Goal: Task Accomplishment & Management: Manage account settings

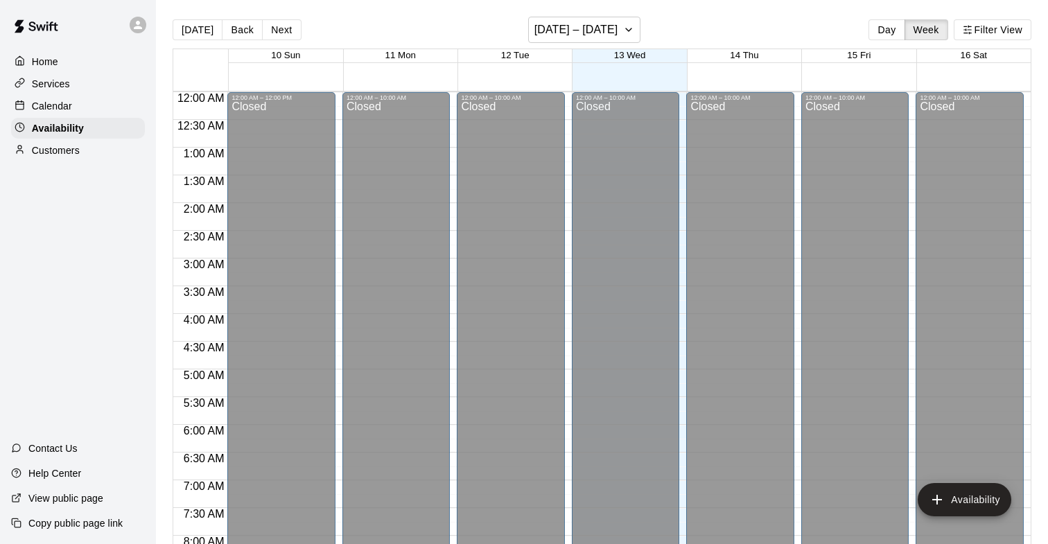
scroll to position [673, 0]
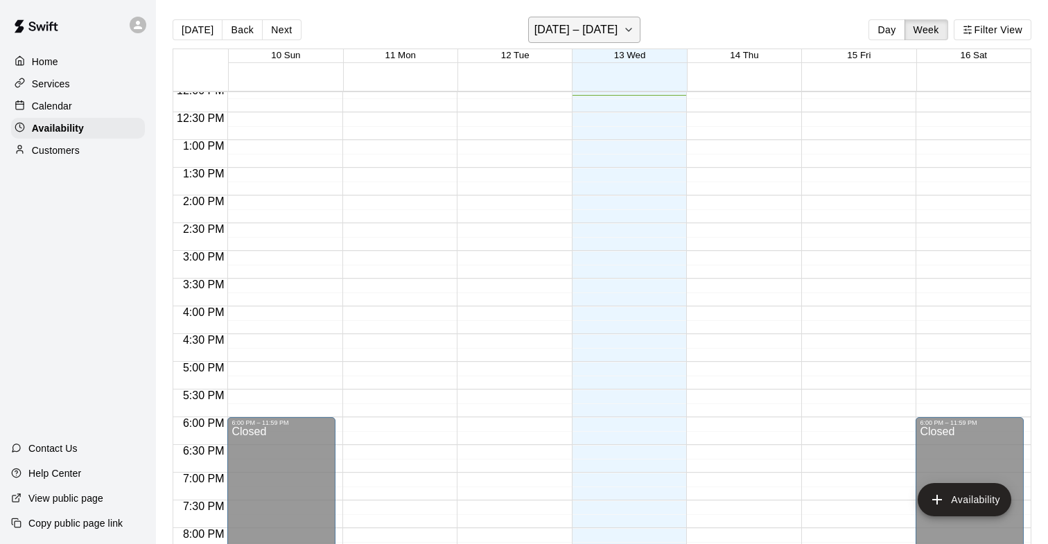
click at [626, 38] on icon "button" at bounding box center [628, 29] width 11 height 17
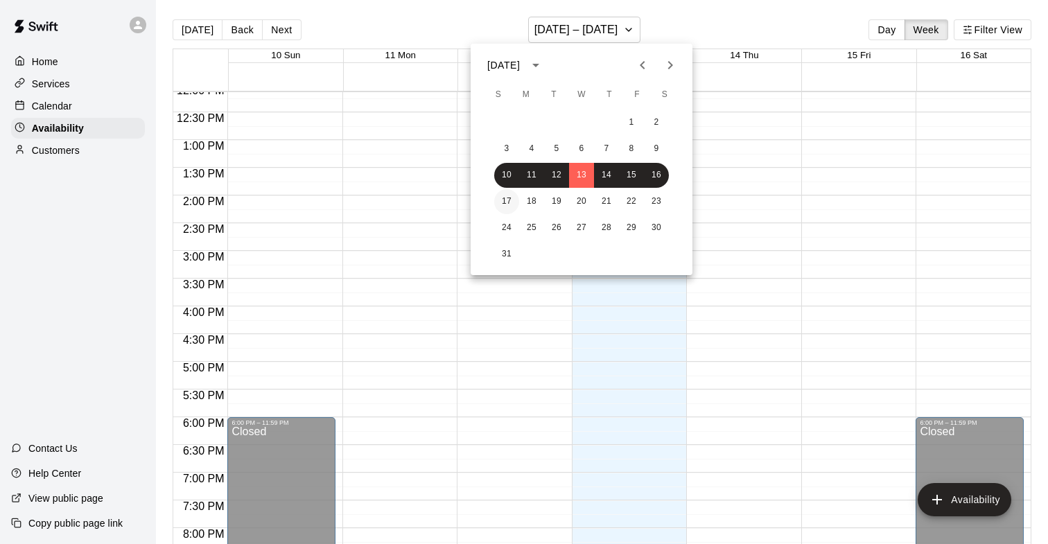
click at [505, 197] on button "17" at bounding box center [506, 201] width 25 height 25
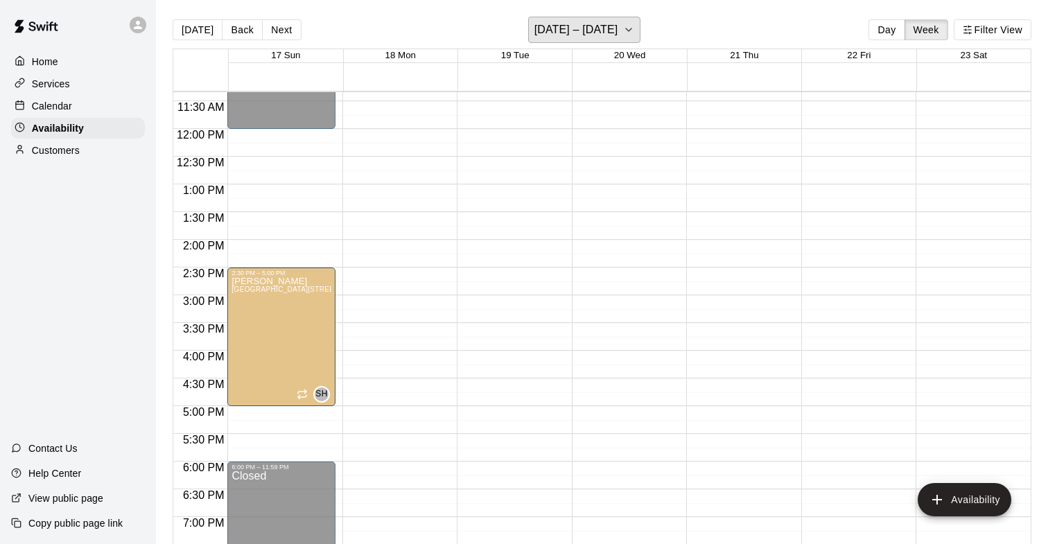
scroll to position [591, 0]
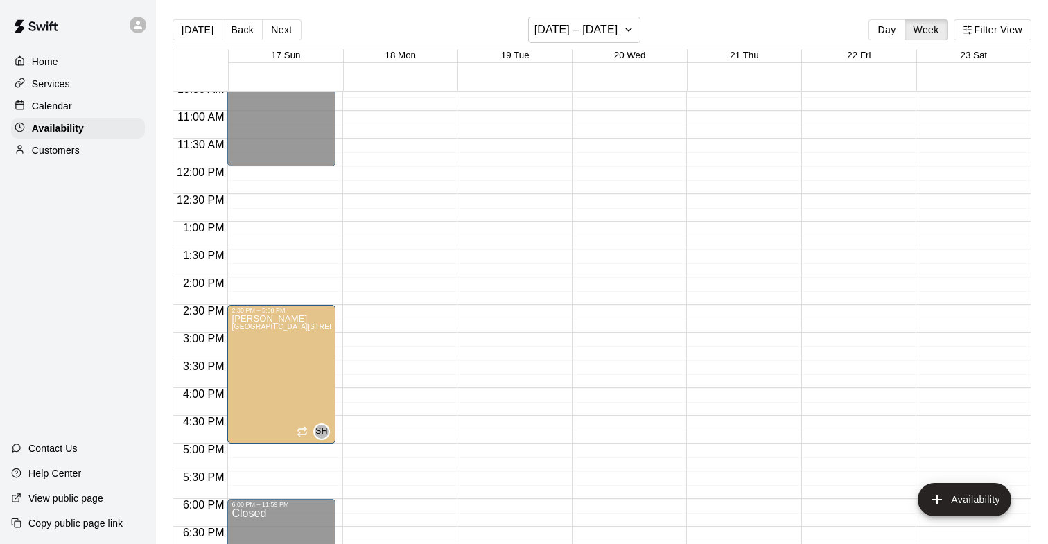
click at [100, 109] on div "Calendar" at bounding box center [78, 106] width 134 height 21
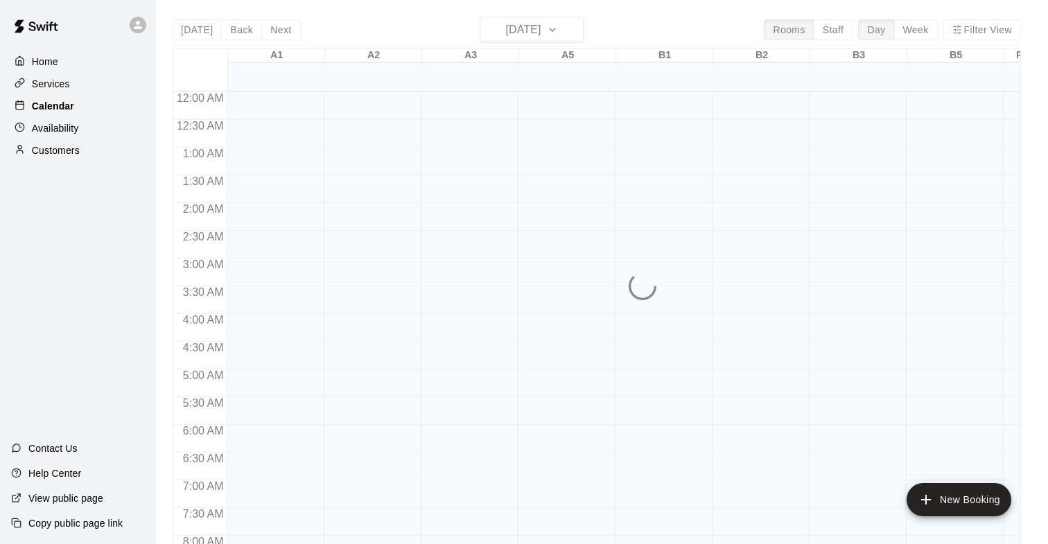
scroll to position [676, 0]
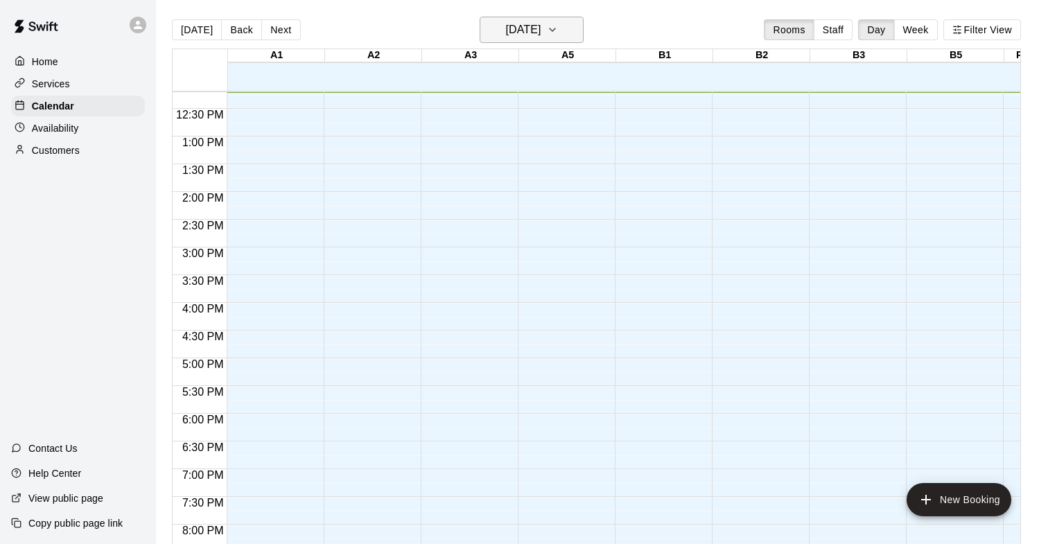
click at [540, 30] on h6 "[DATE]" at bounding box center [522, 29] width 35 height 19
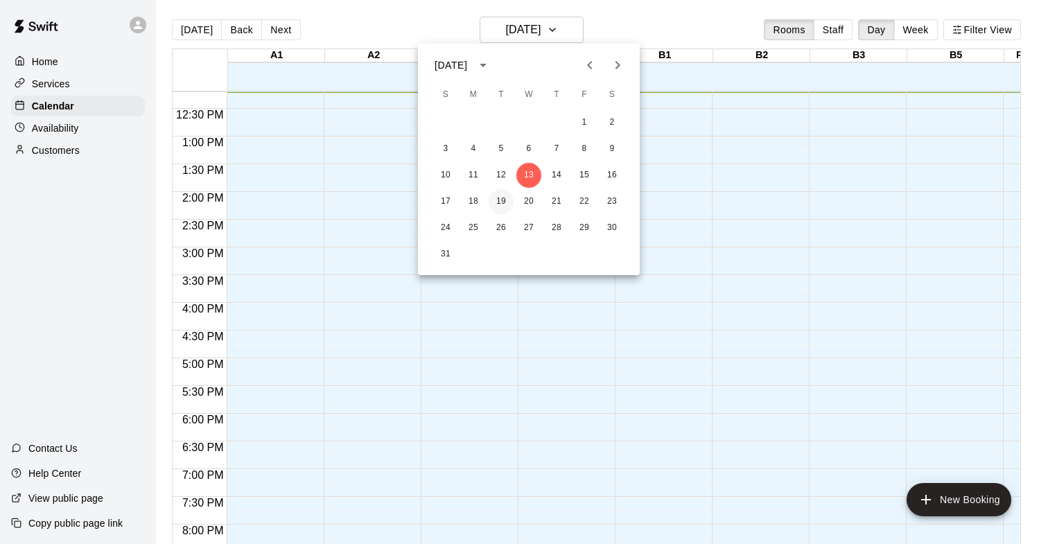
click at [502, 200] on button "19" at bounding box center [500, 201] width 25 height 25
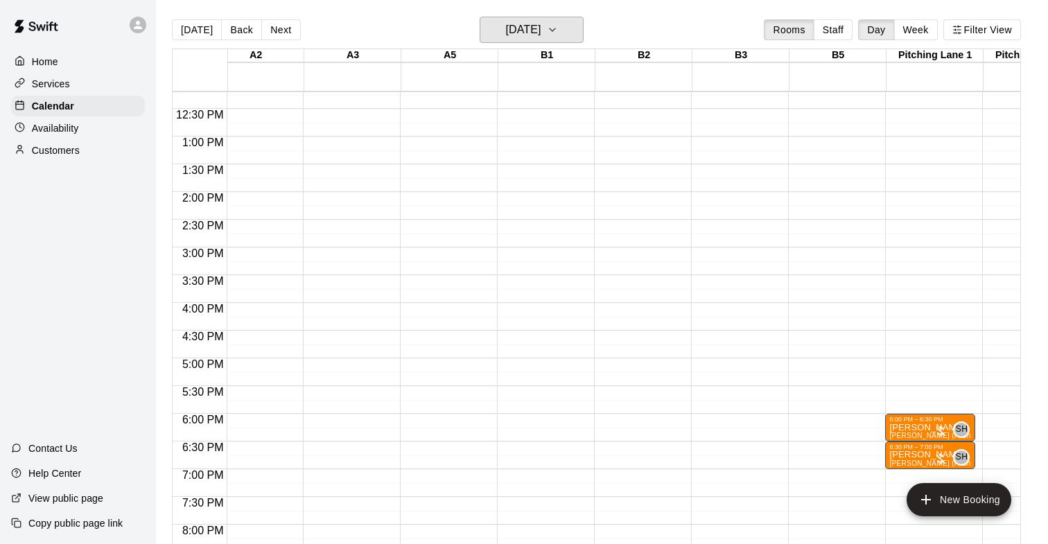
scroll to position [0, 303]
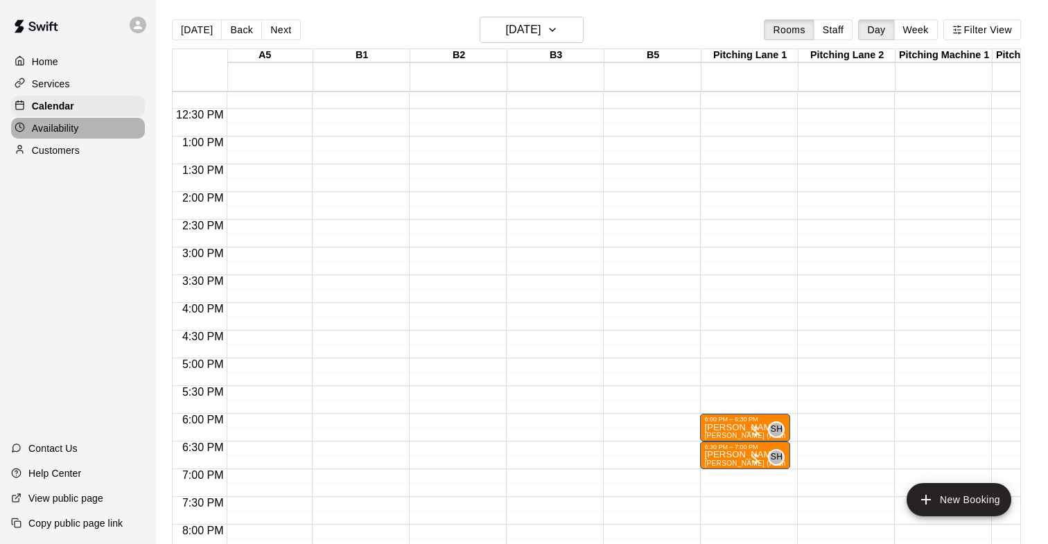
click at [83, 132] on div "Availability" at bounding box center [78, 128] width 134 height 21
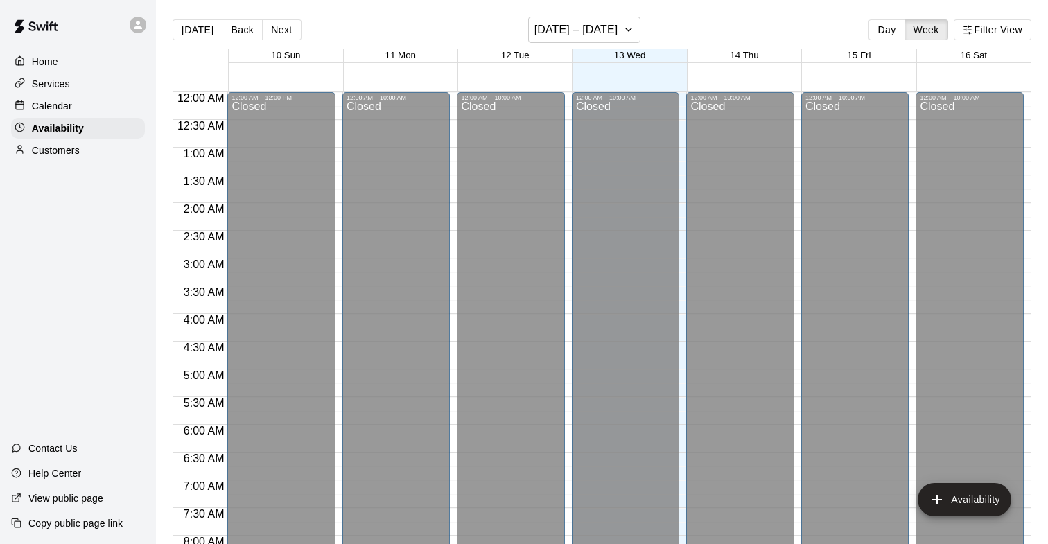
scroll to position [677, 0]
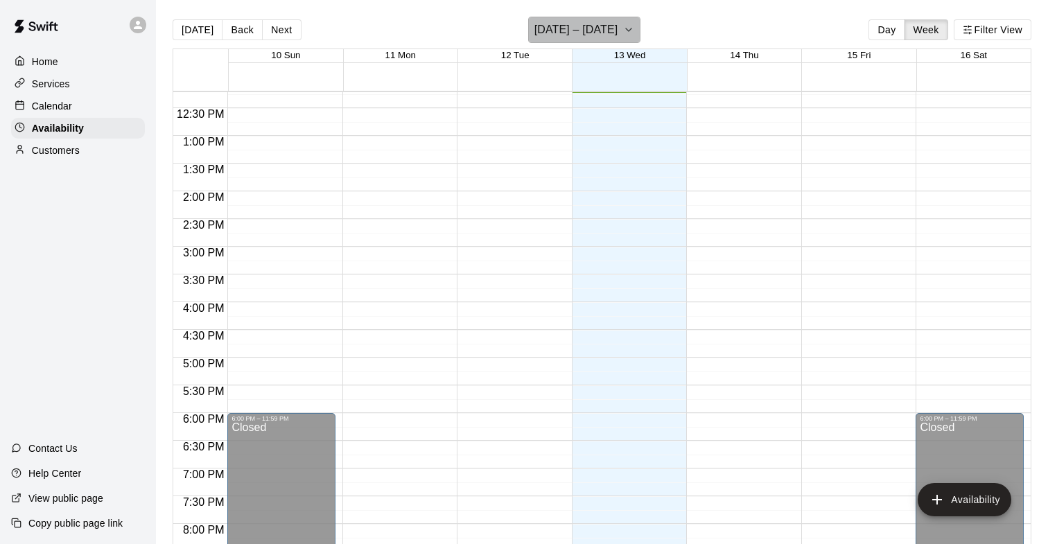
click at [623, 28] on icon "button" at bounding box center [628, 29] width 11 height 17
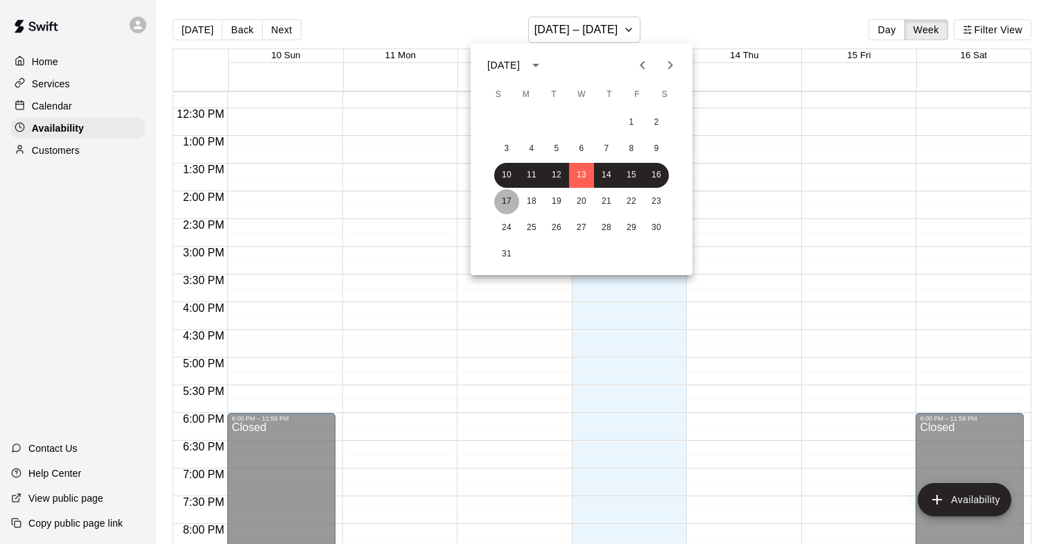
click at [513, 196] on button "17" at bounding box center [506, 201] width 25 height 25
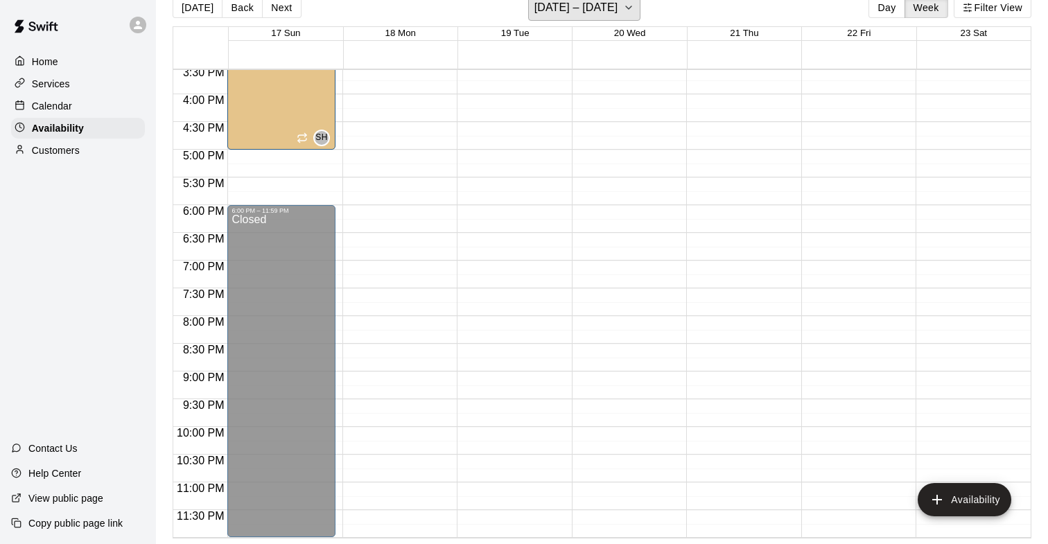
scroll to position [0, 0]
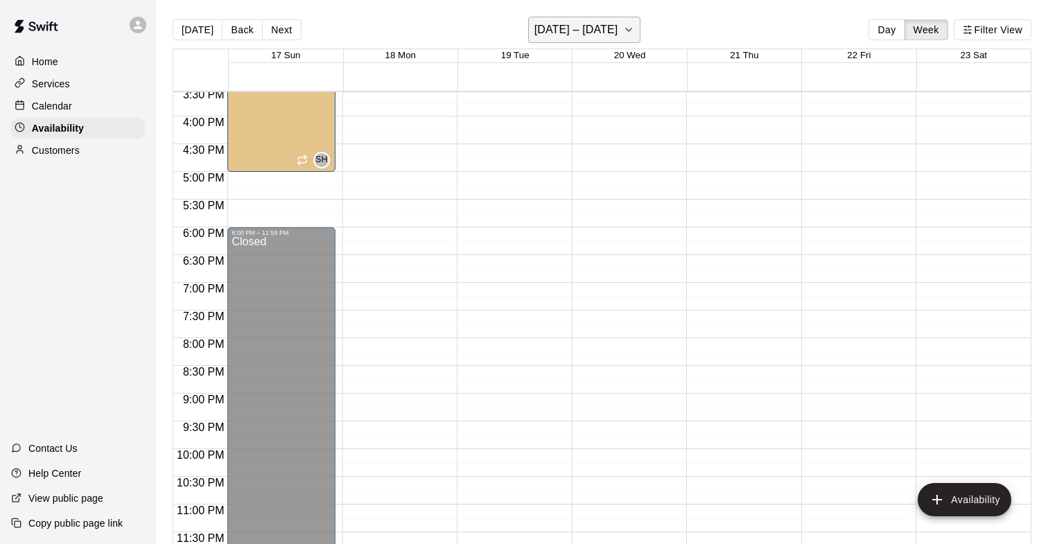
click at [626, 32] on icon "button" at bounding box center [628, 29] width 11 height 17
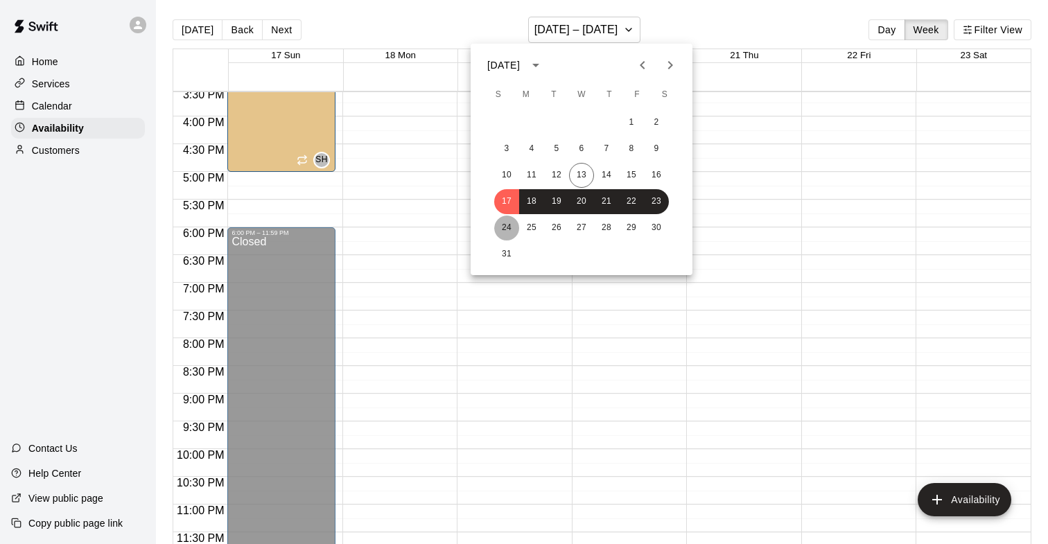
click at [515, 224] on button "24" at bounding box center [506, 227] width 25 height 25
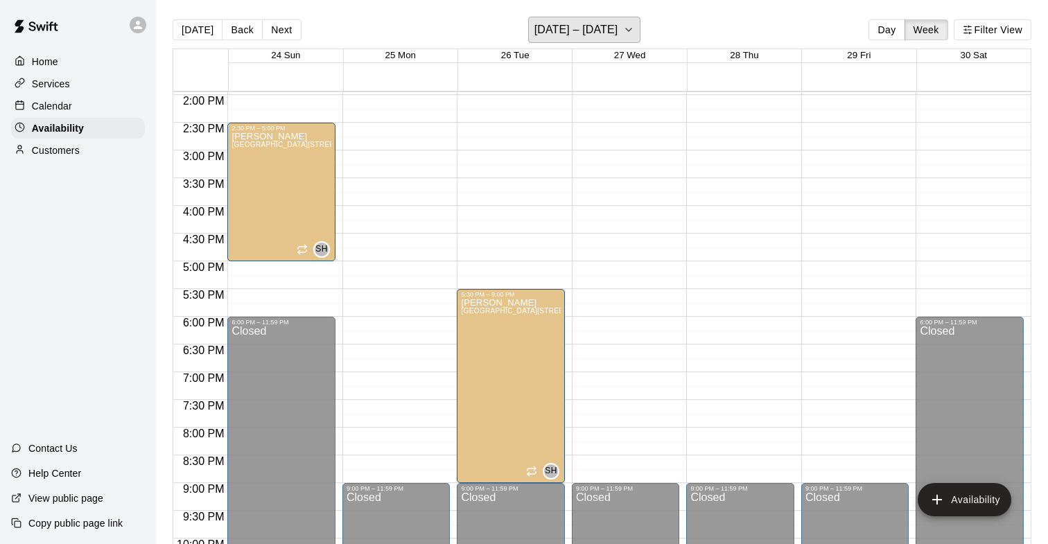
scroll to position [768, 0]
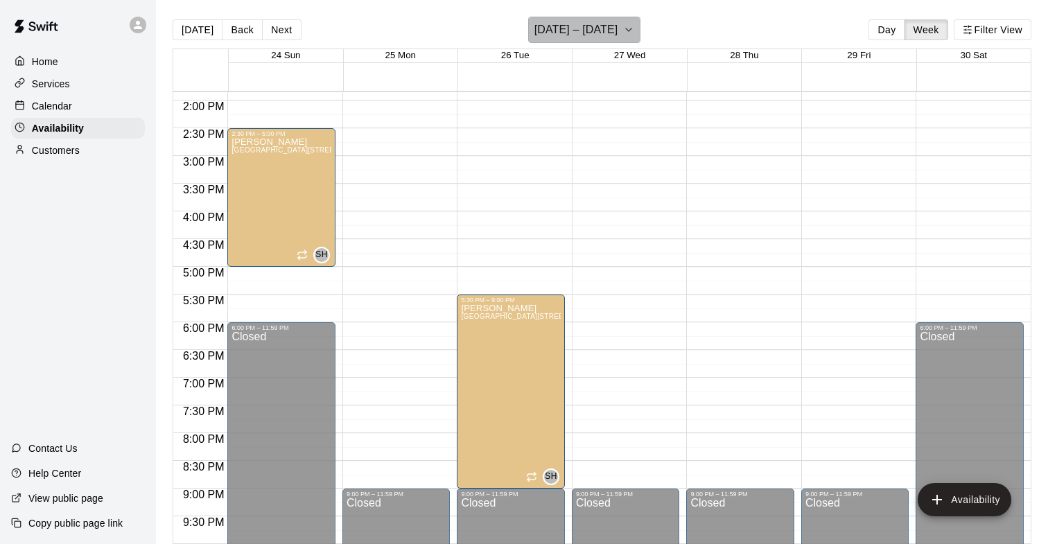
click at [606, 33] on h6 "[DATE] – [DATE]" at bounding box center [576, 29] width 84 height 19
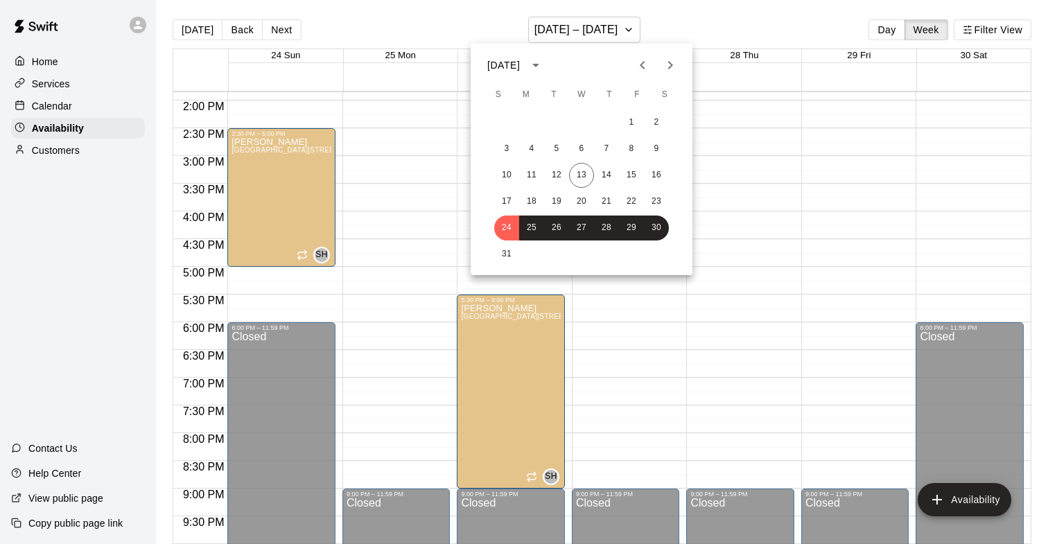
click at [669, 67] on icon "Next month" at bounding box center [670, 65] width 5 height 8
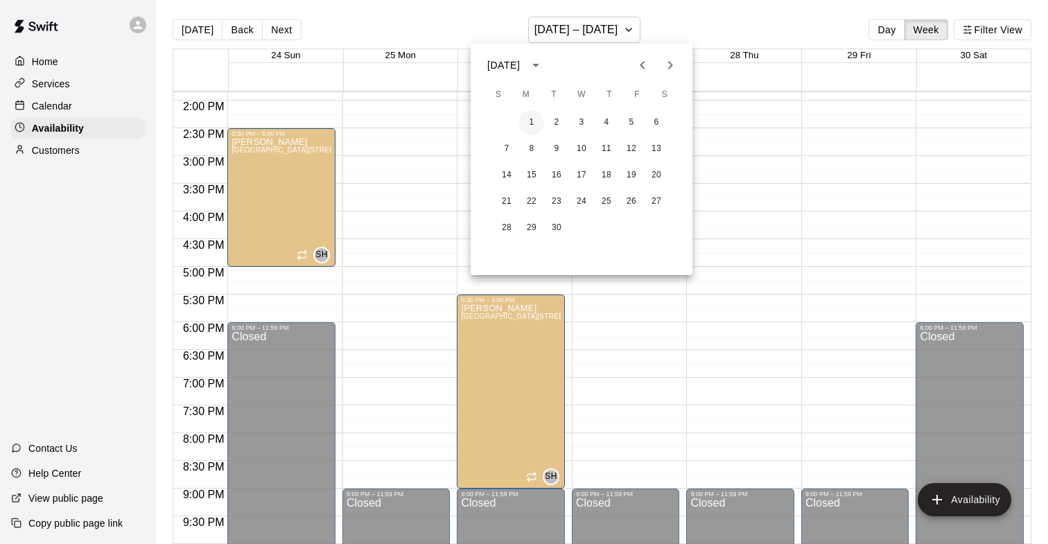
click at [531, 118] on button "1" at bounding box center [531, 122] width 25 height 25
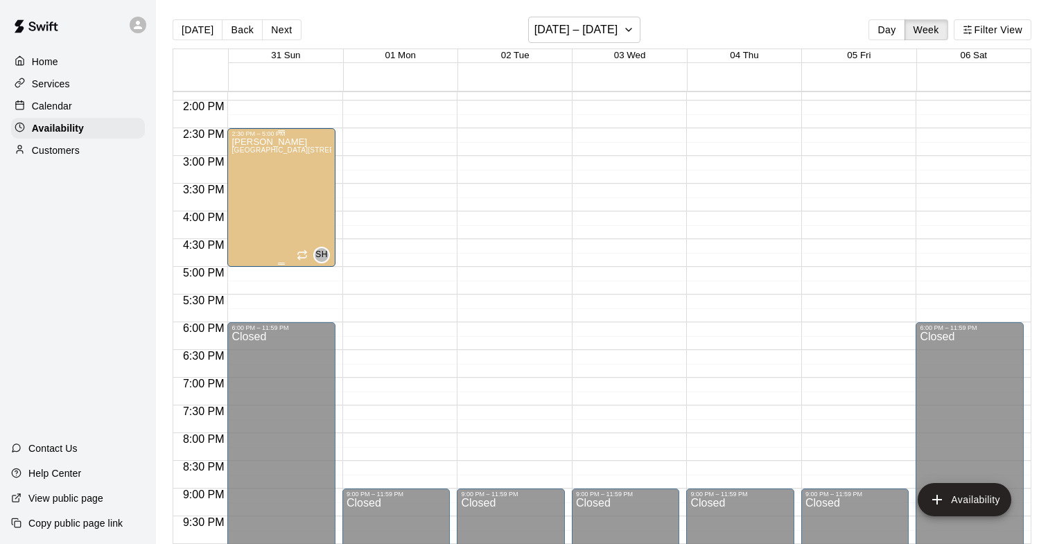
click at [281, 134] on div "2:30 PM – 5:00 PM" at bounding box center [281, 133] width 100 height 7
click at [249, 176] on icon "delete" at bounding box center [246, 178] width 10 height 12
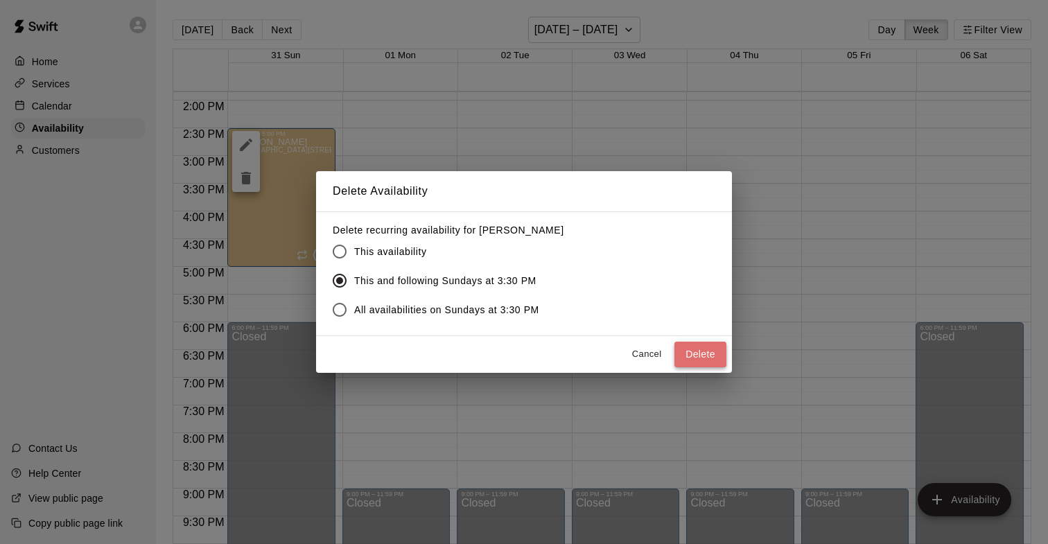
click at [696, 356] on button "Delete" at bounding box center [700, 355] width 52 height 26
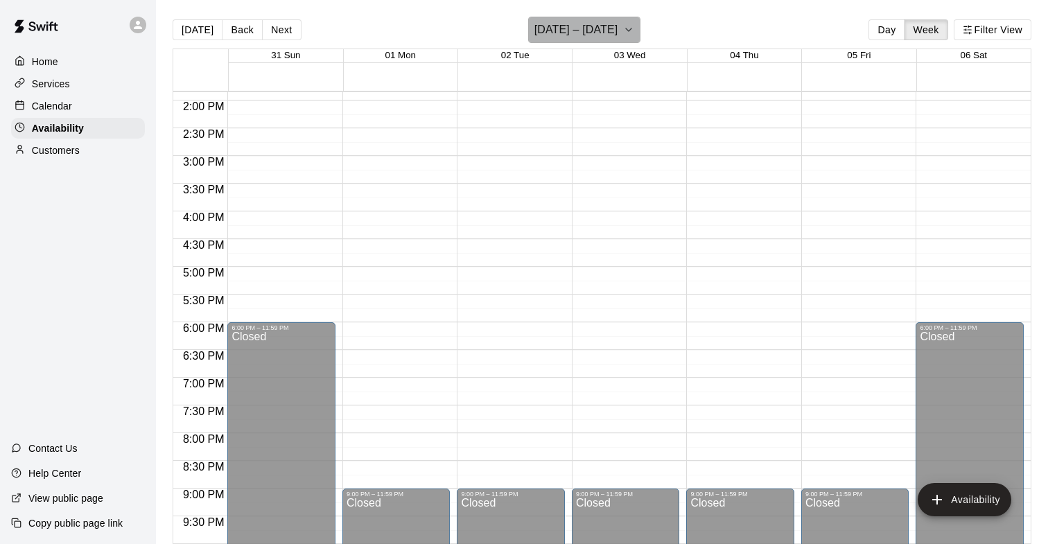
click at [618, 29] on h6 "[DATE] – [DATE]" at bounding box center [576, 29] width 84 height 19
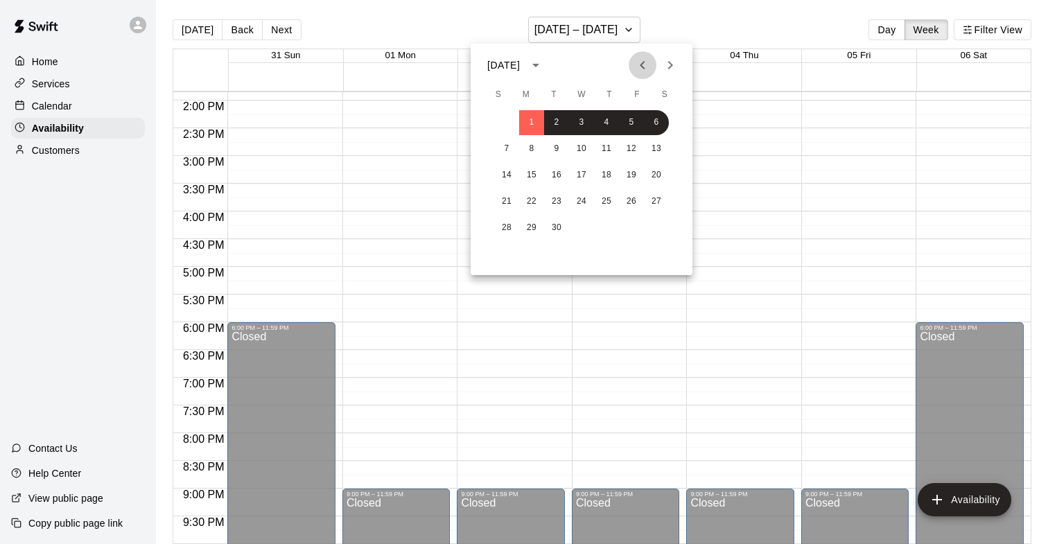
click at [641, 66] on icon "Previous month" at bounding box center [642, 65] width 5 height 8
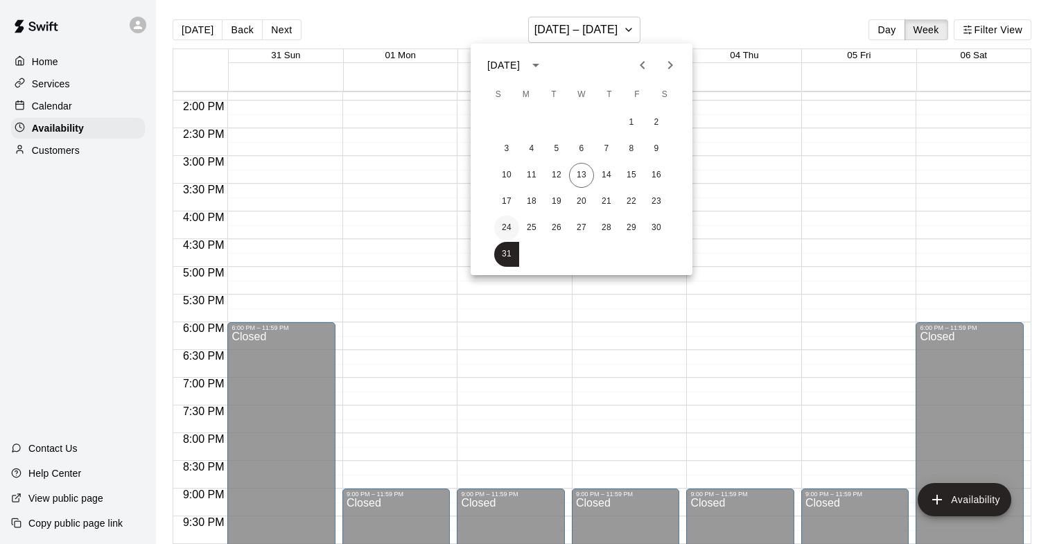
click at [504, 222] on button "24" at bounding box center [506, 227] width 25 height 25
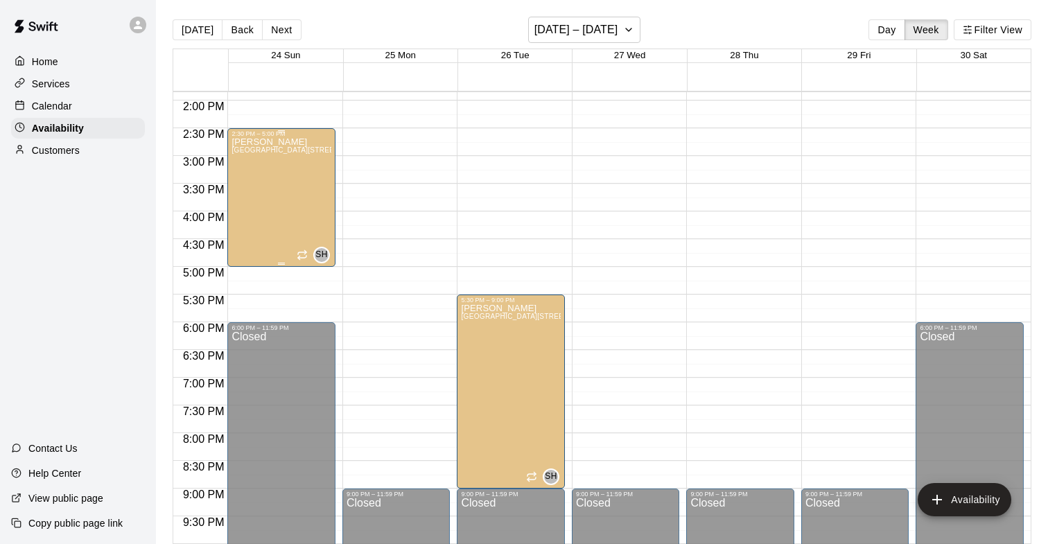
click at [290, 158] on div "[PERSON_NAME] Pitching Lane [STREET_ADDRESS]" at bounding box center [281, 409] width 100 height 544
click at [244, 189] on icon "delete" at bounding box center [246, 185] width 10 height 12
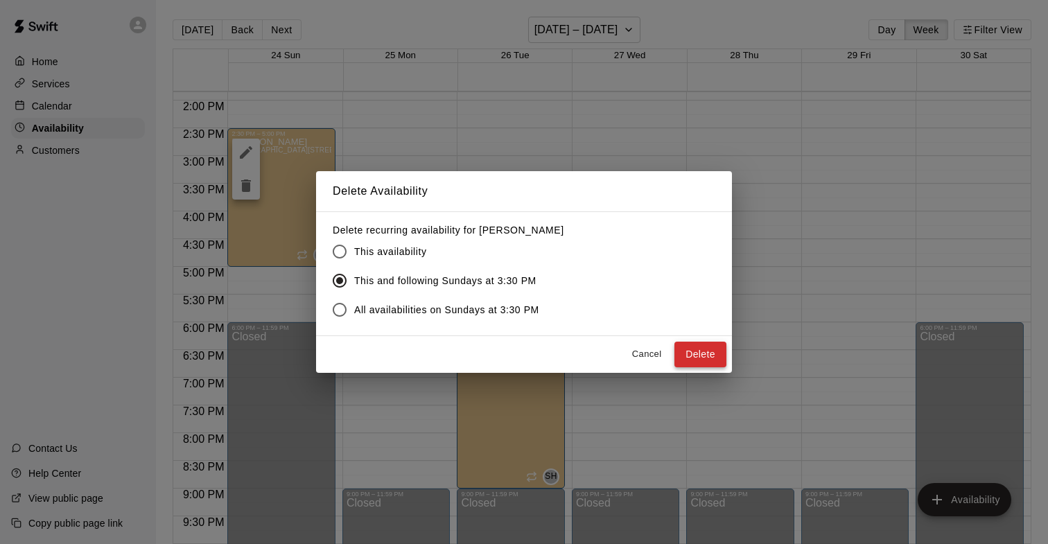
click at [700, 351] on button "Delete" at bounding box center [700, 355] width 52 height 26
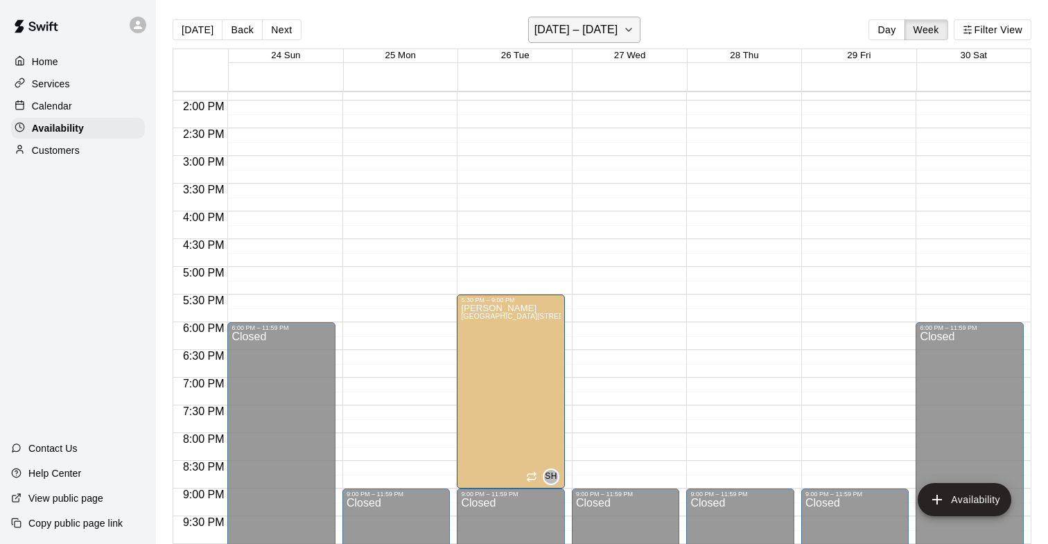
click at [610, 23] on h6 "[DATE] – [DATE]" at bounding box center [576, 29] width 84 height 19
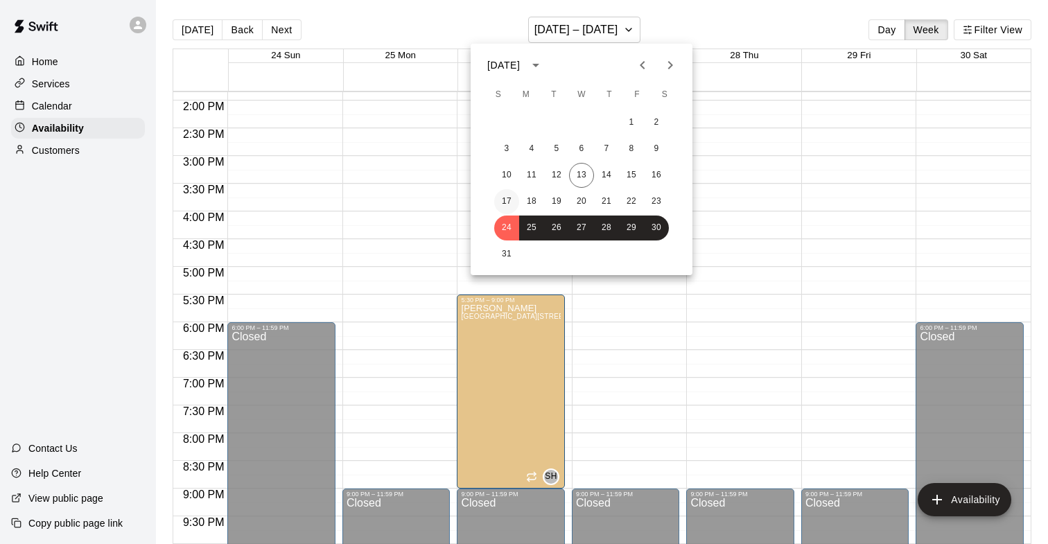
click at [510, 202] on button "17" at bounding box center [506, 201] width 25 height 25
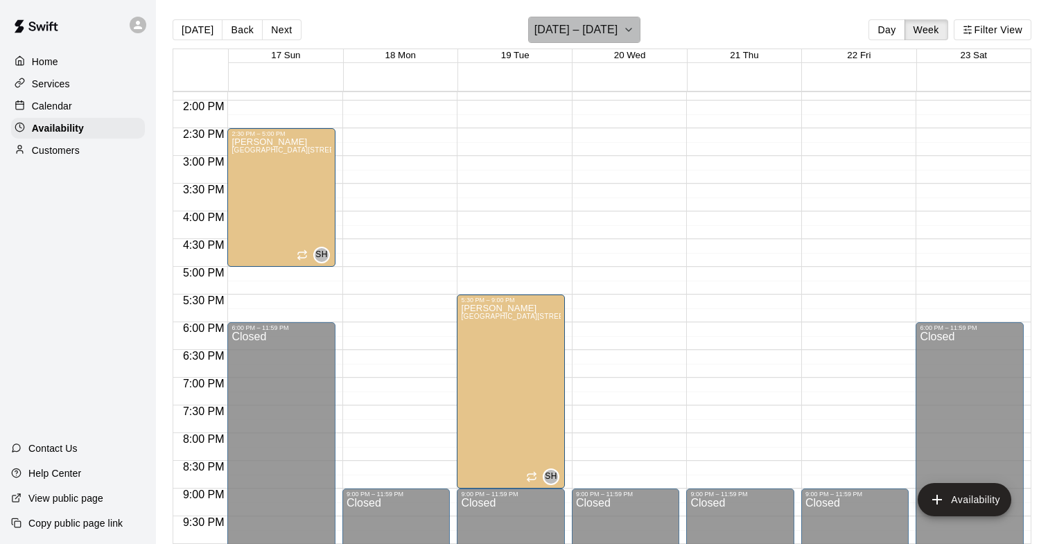
click at [608, 33] on h6 "[DATE] – [DATE]" at bounding box center [576, 29] width 84 height 19
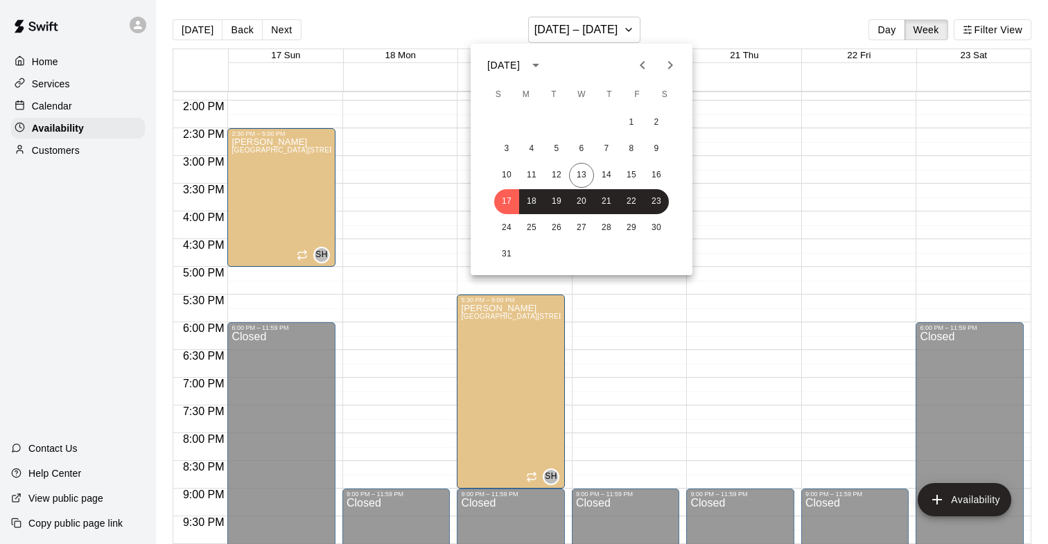
click at [68, 101] on div at bounding box center [524, 272] width 1048 height 544
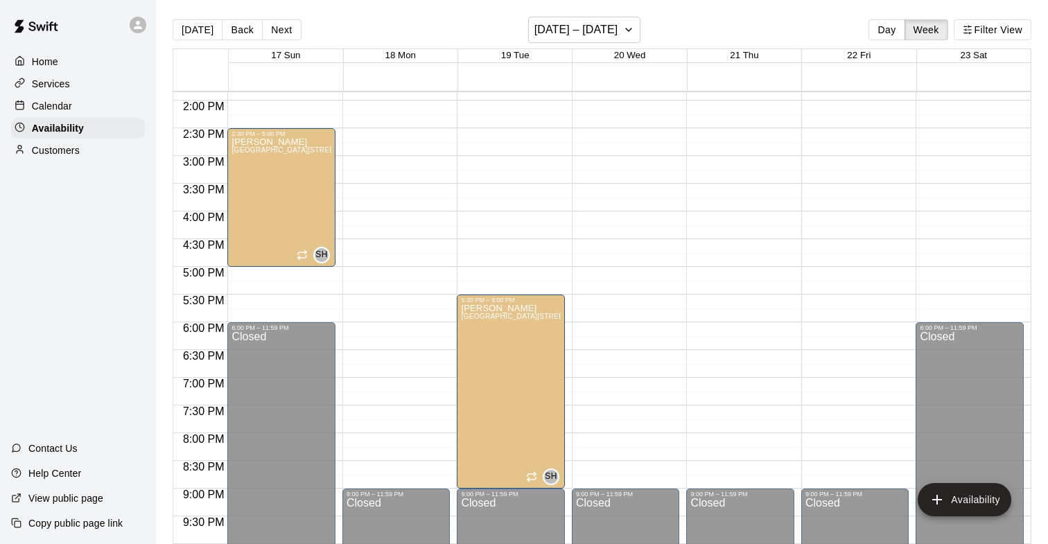
click at [55, 109] on p "Calendar" at bounding box center [52, 106] width 40 height 14
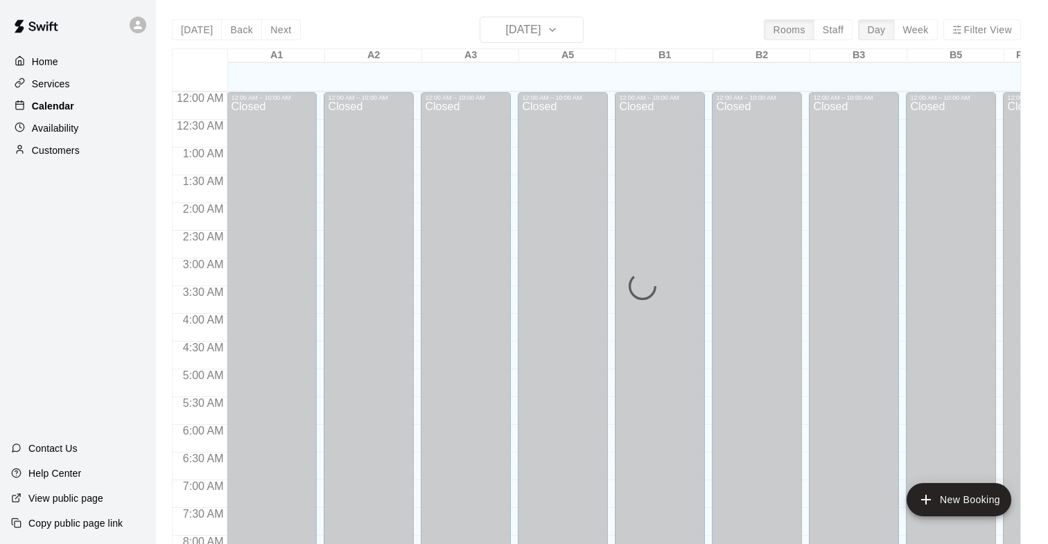
scroll to position [678, 0]
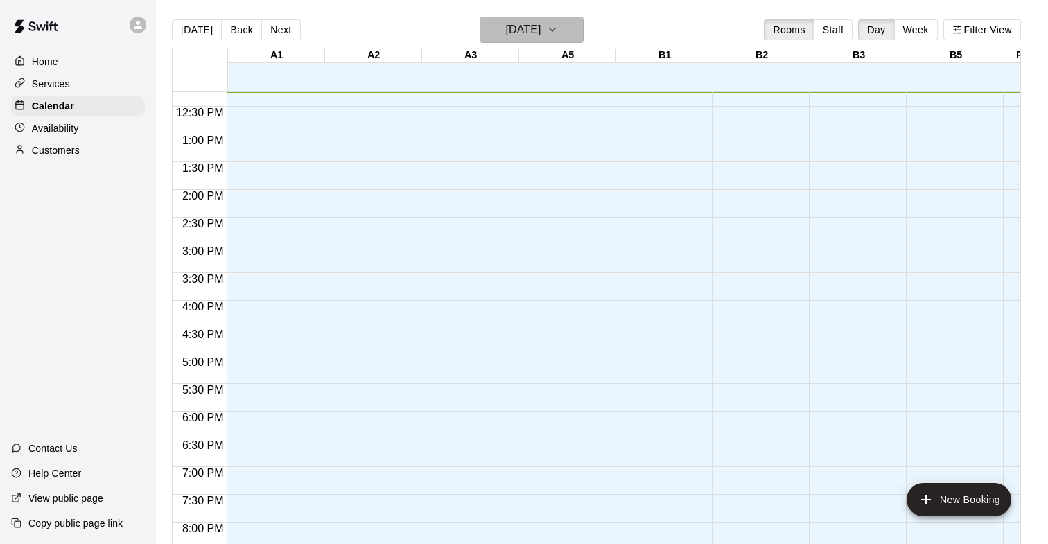
click at [555, 30] on icon "button" at bounding box center [552, 29] width 6 height 3
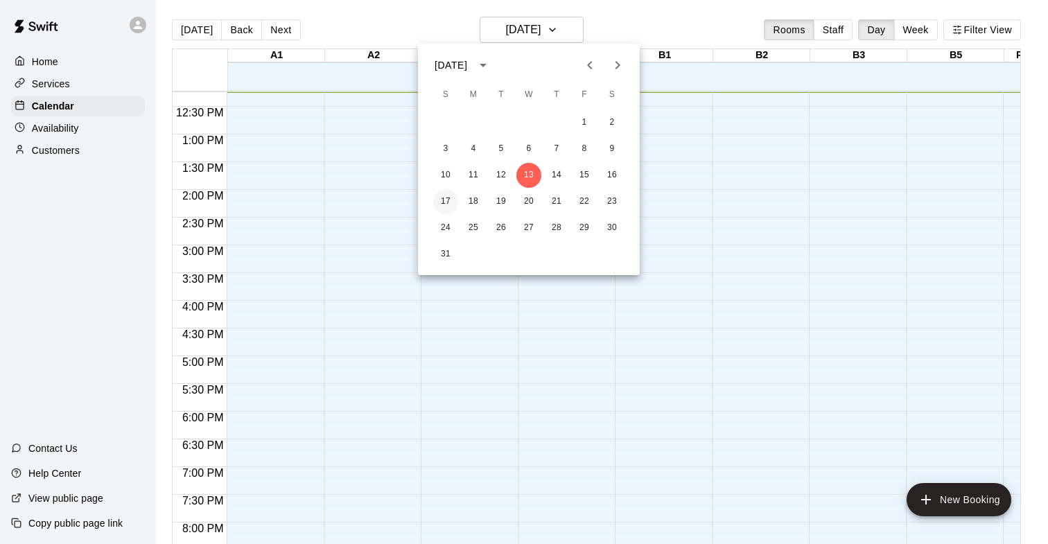
click at [446, 200] on button "17" at bounding box center [445, 201] width 25 height 25
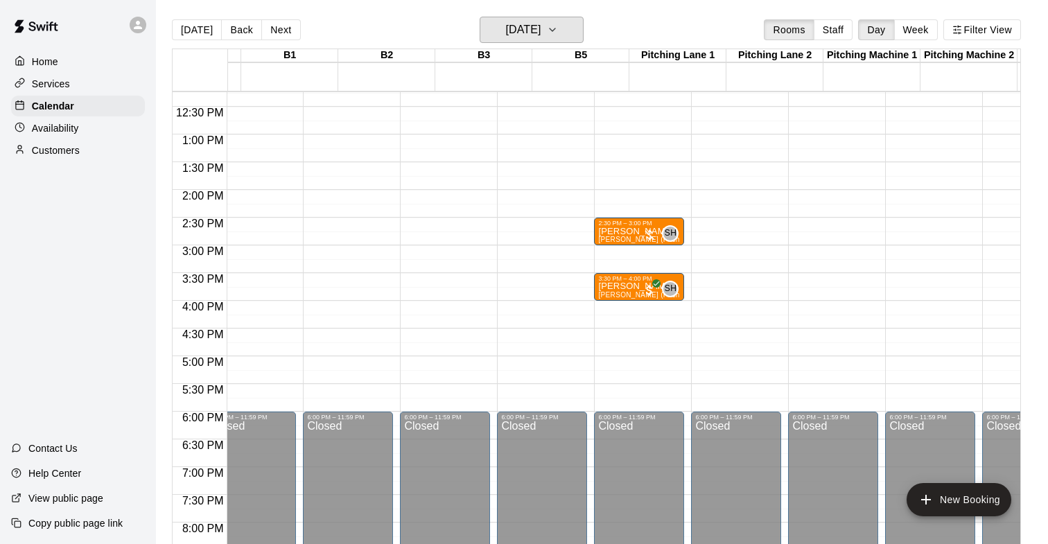
scroll to position [0, 409]
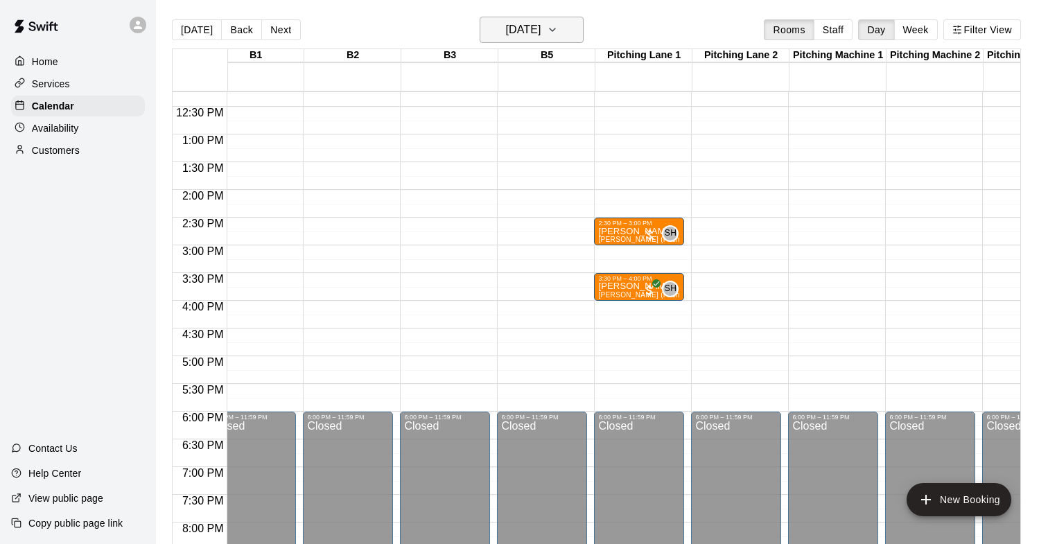
click at [558, 28] on icon "button" at bounding box center [552, 29] width 11 height 17
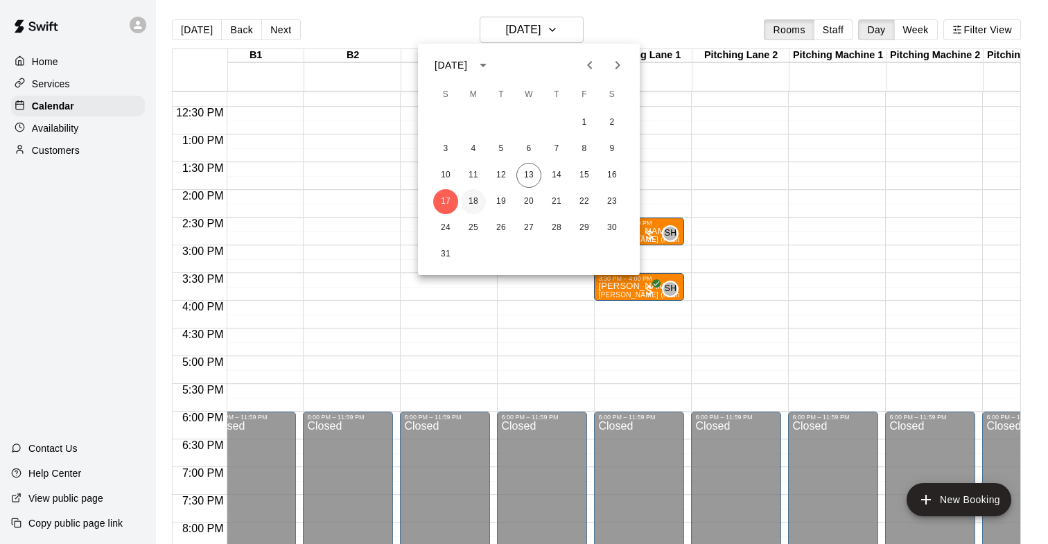
click at [477, 204] on button "18" at bounding box center [473, 201] width 25 height 25
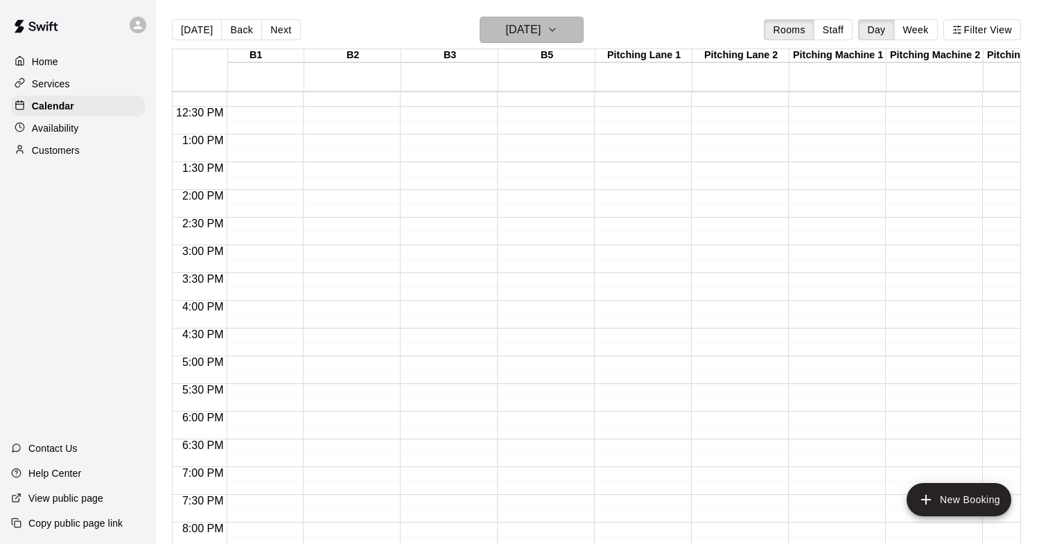
click at [558, 29] on icon "button" at bounding box center [552, 29] width 11 height 17
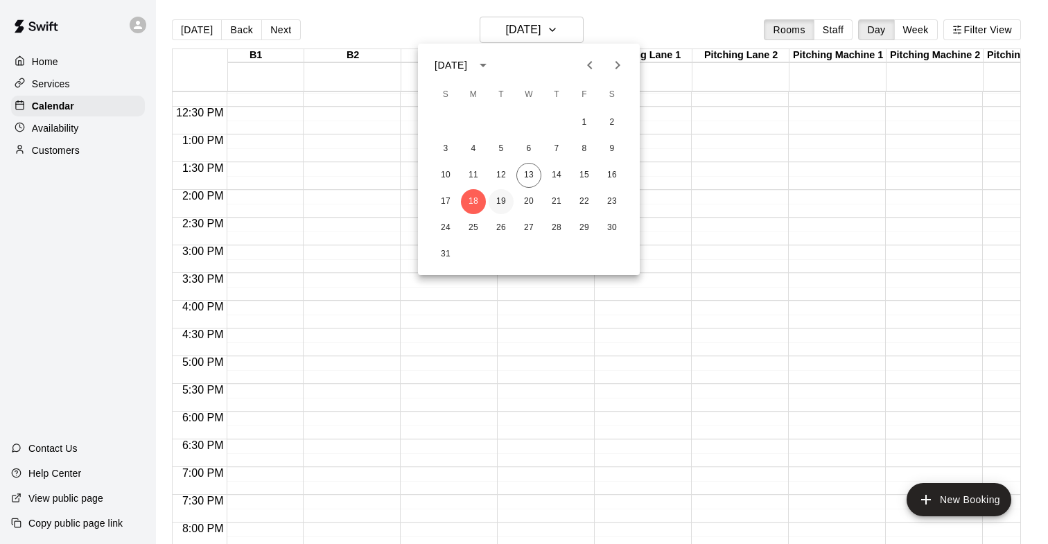
click at [504, 200] on button "19" at bounding box center [500, 201] width 25 height 25
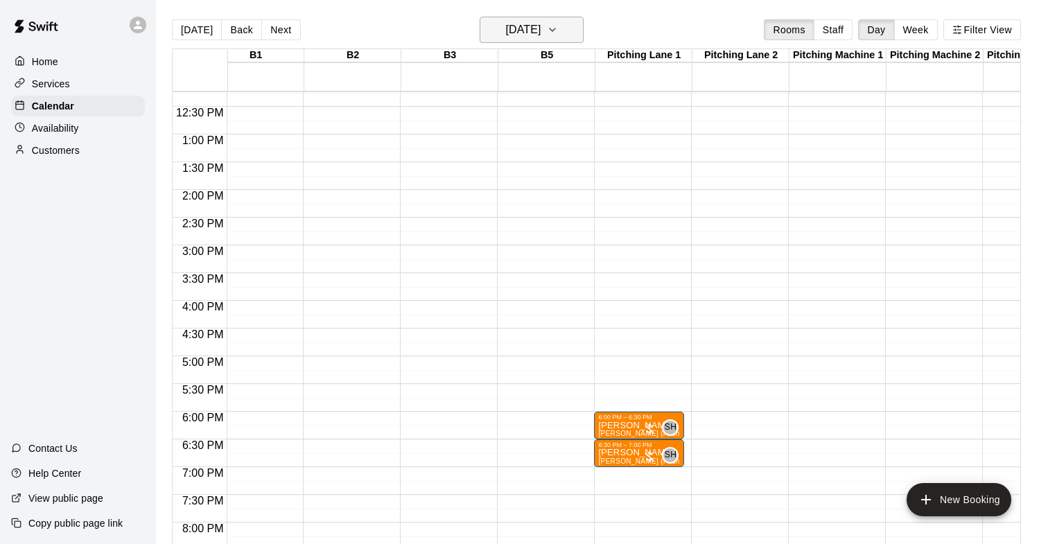
click at [540, 35] on h6 "[DATE]" at bounding box center [522, 29] width 35 height 19
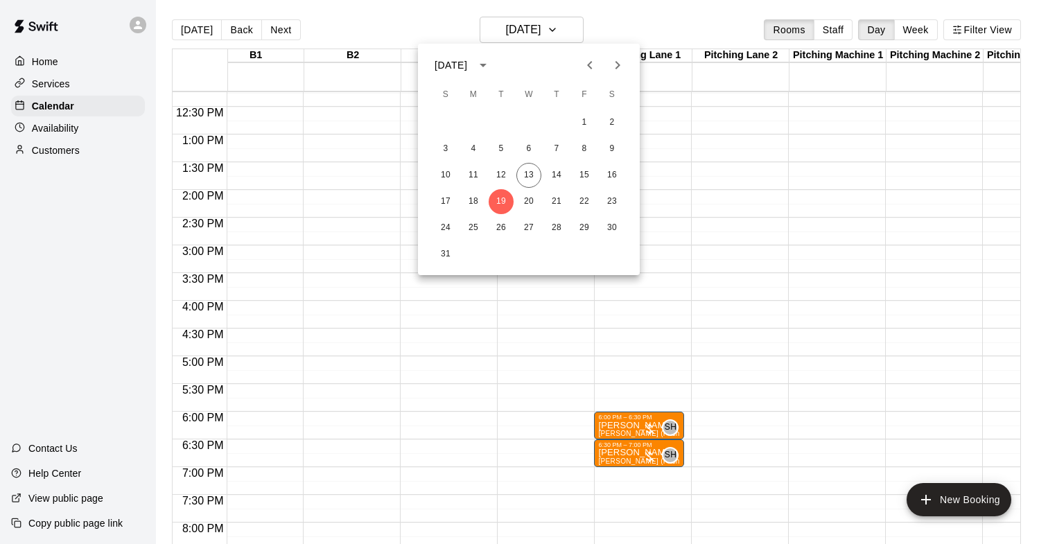
click at [140, 30] on div at bounding box center [524, 272] width 1048 height 544
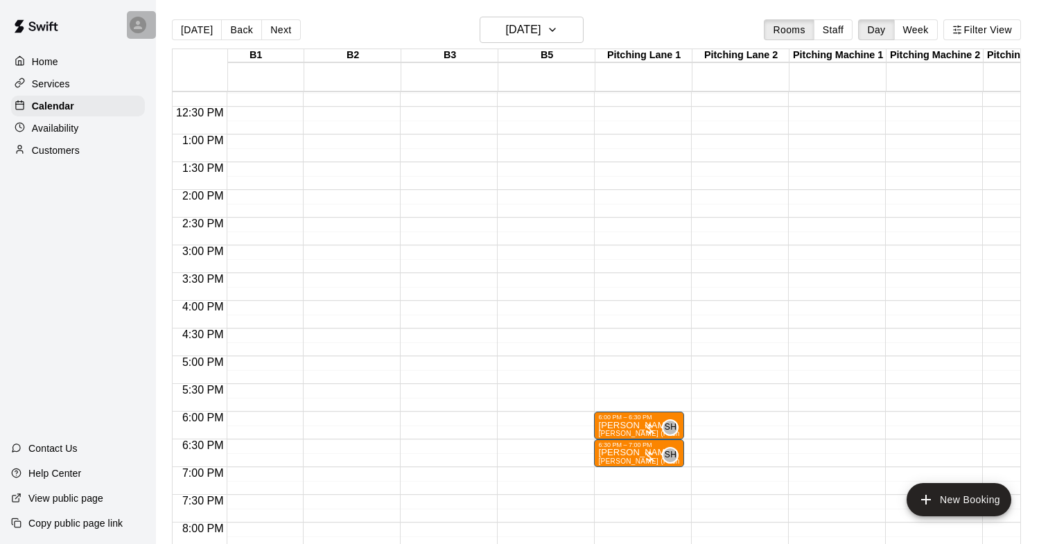
click at [139, 20] on icon at bounding box center [138, 25] width 12 height 12
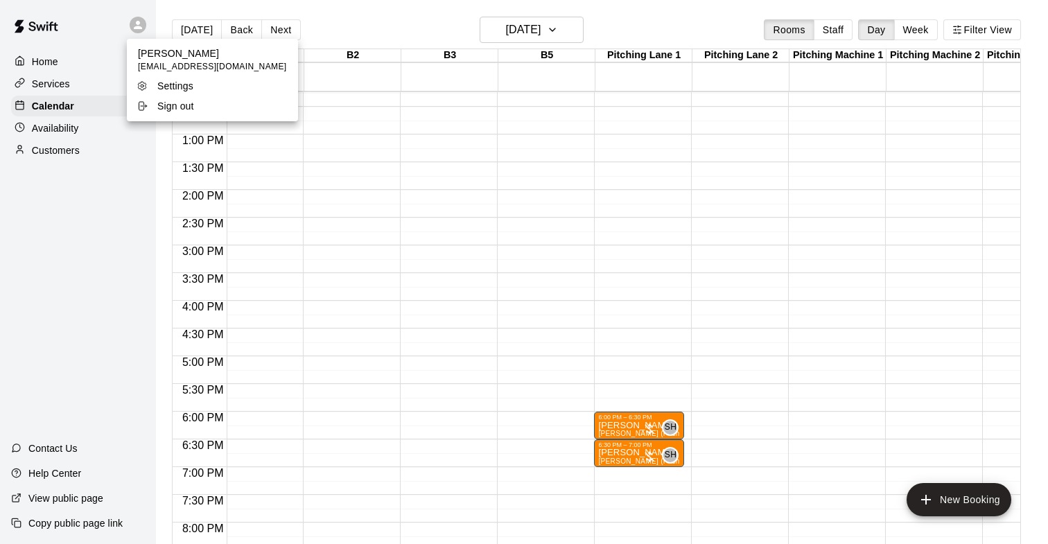
click at [193, 88] on div "Settings" at bounding box center [181, 86] width 90 height 14
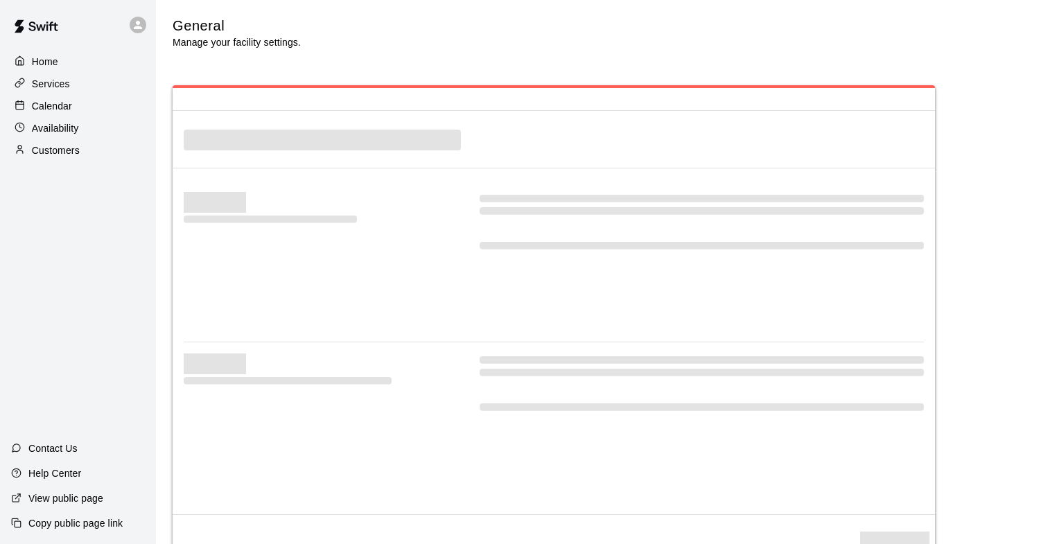
scroll to position [2860, 0]
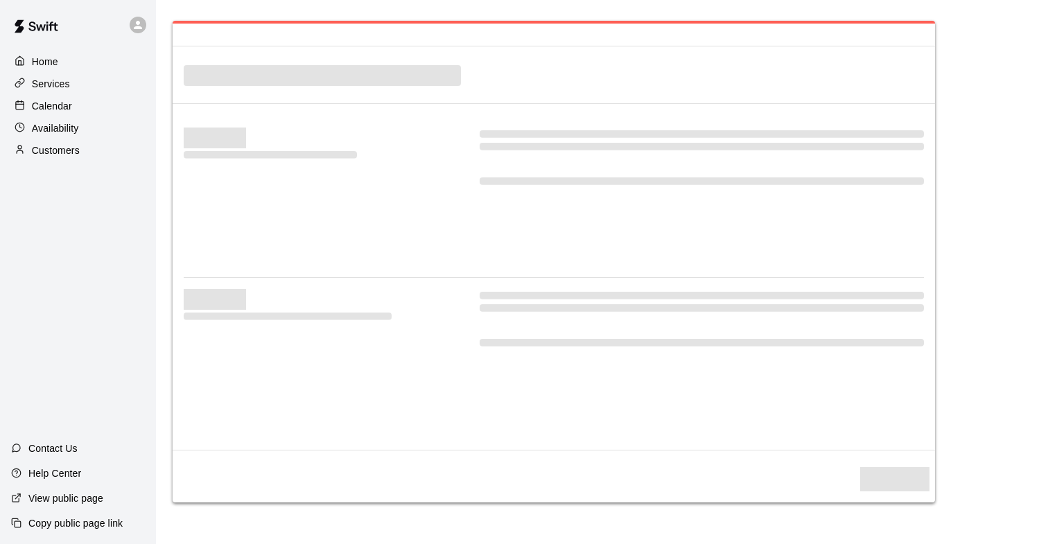
select select "**"
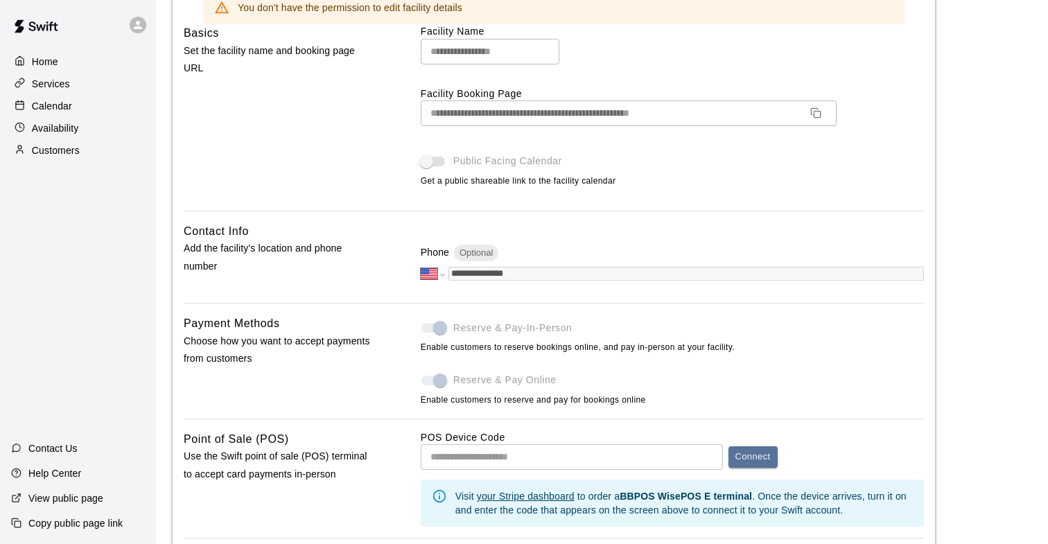
scroll to position [0, 0]
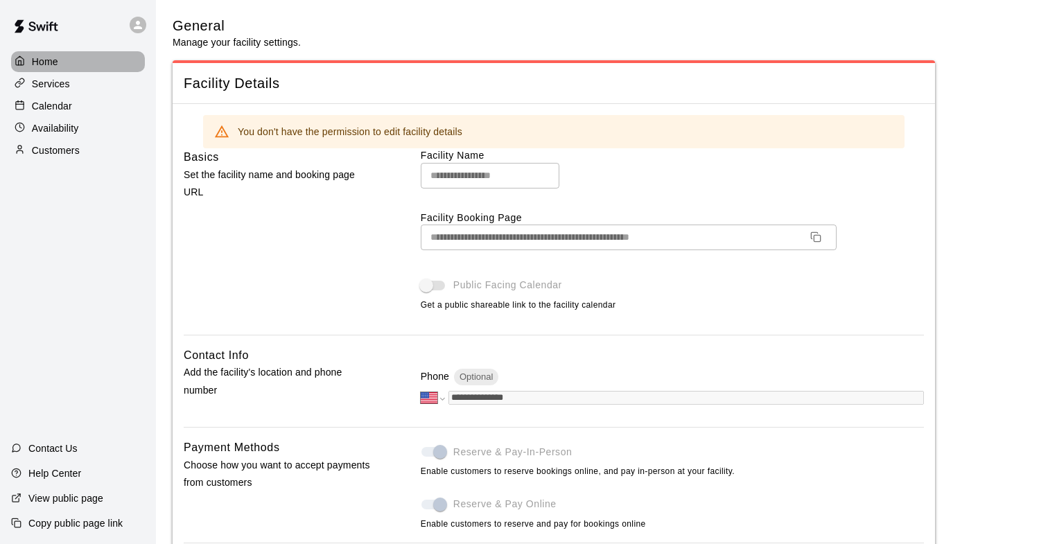
click at [55, 64] on p "Home" at bounding box center [45, 62] width 26 height 14
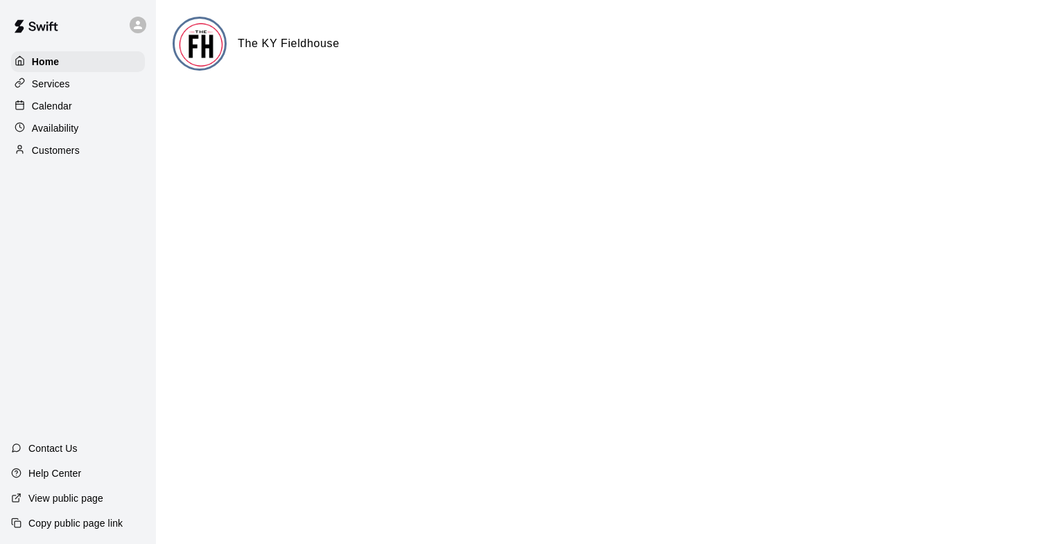
click at [53, 123] on p "Availability" at bounding box center [55, 128] width 47 height 14
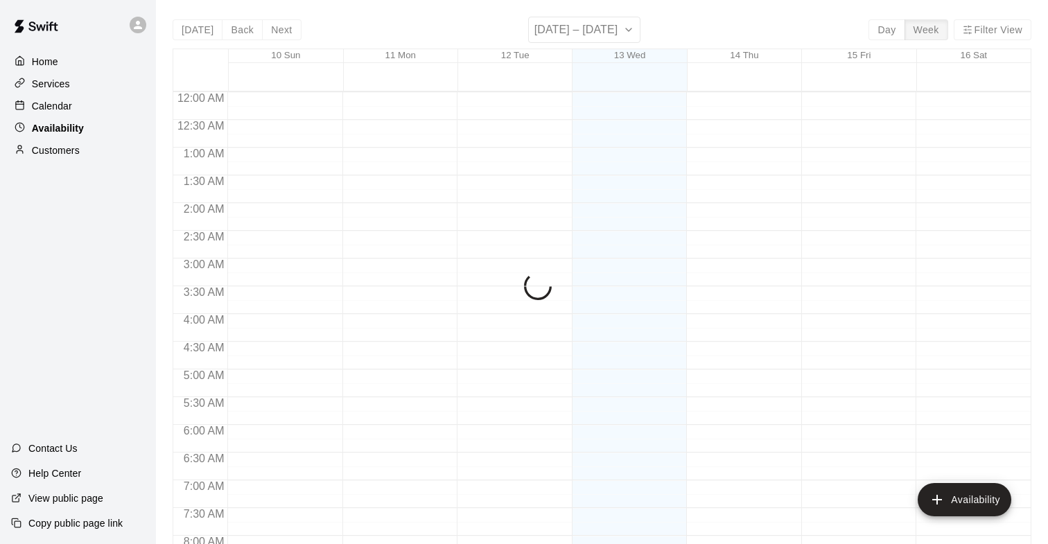
scroll to position [689, 0]
click at [78, 105] on div "Calendar" at bounding box center [78, 106] width 134 height 21
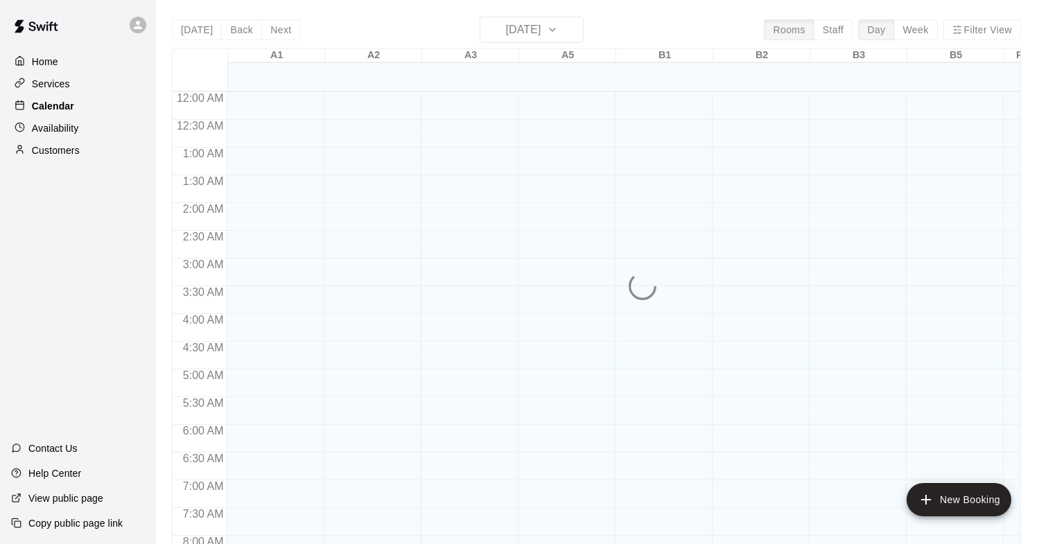
scroll to position [689, 0]
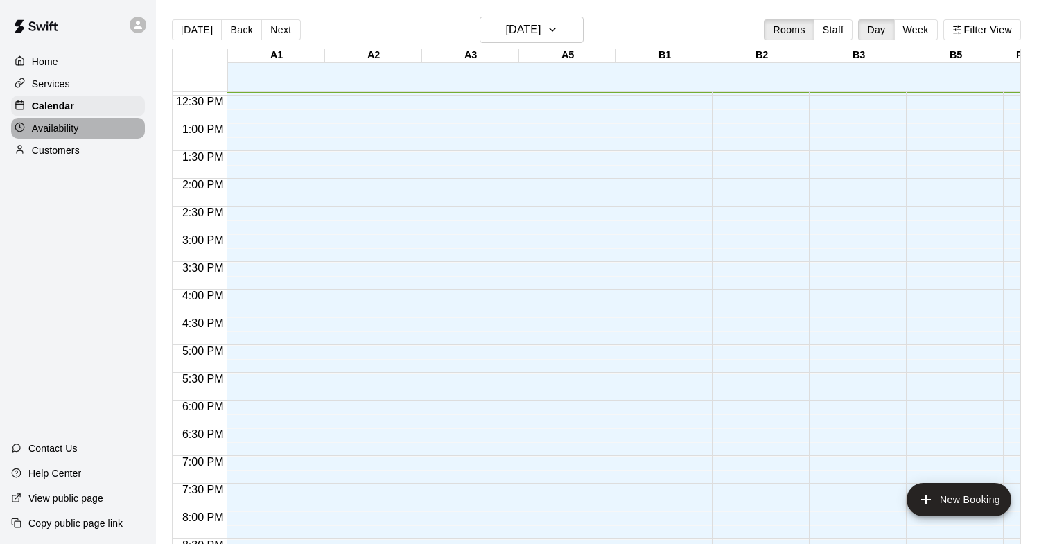
click at [76, 123] on p "Availability" at bounding box center [55, 128] width 47 height 14
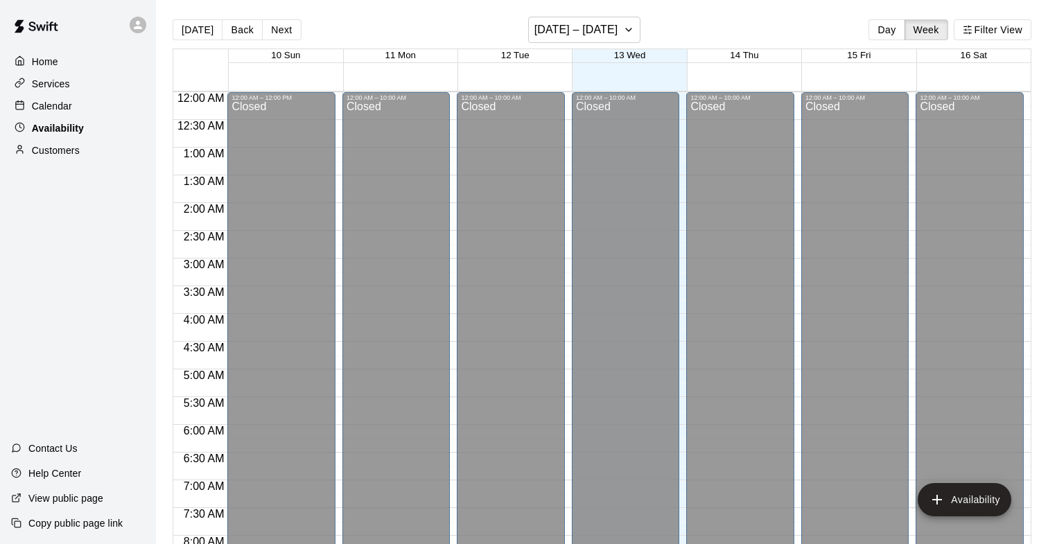
scroll to position [689, 0]
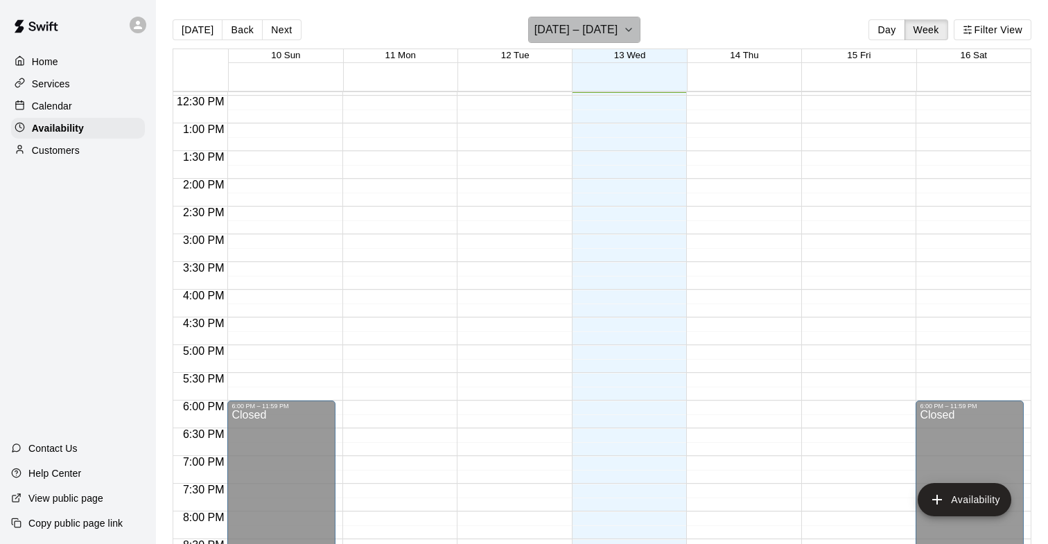
click at [623, 23] on icon "button" at bounding box center [628, 29] width 11 height 17
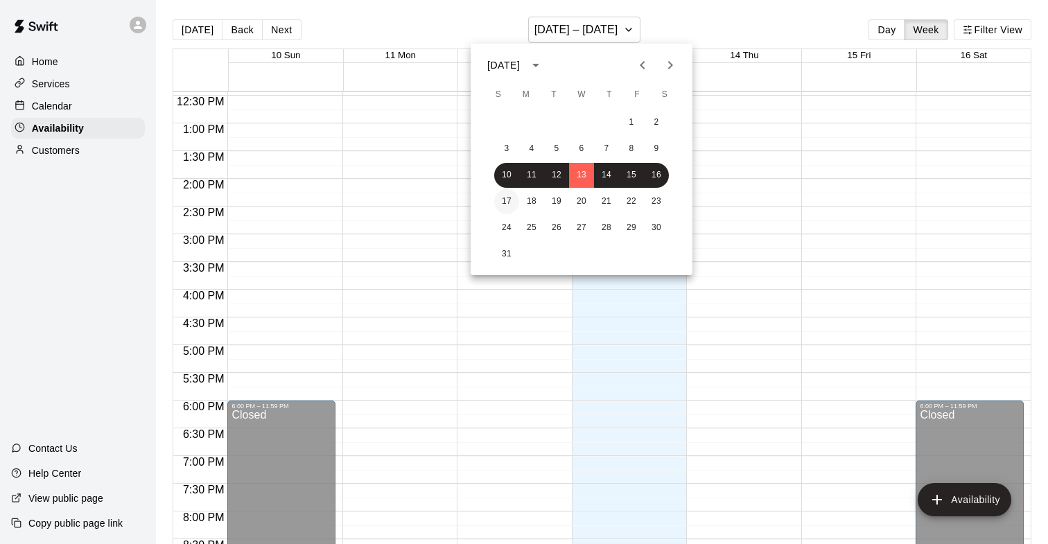
click at [512, 196] on button "17" at bounding box center [506, 201] width 25 height 25
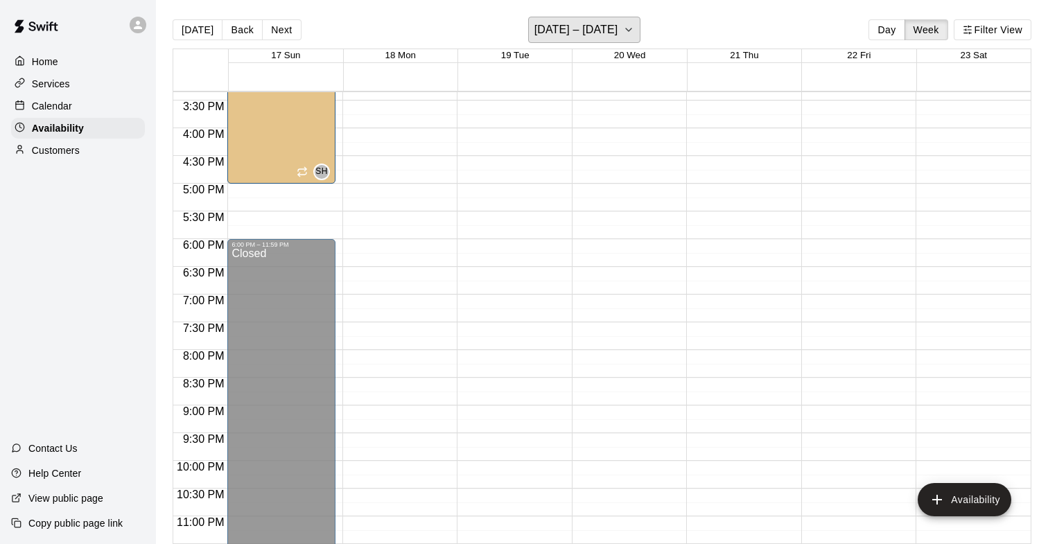
scroll to position [863, 0]
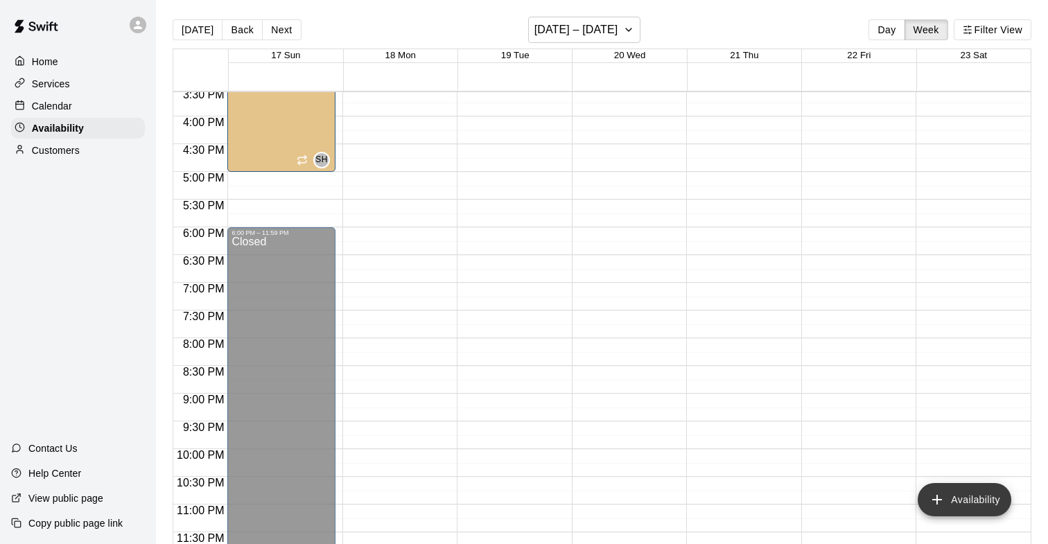
click at [944, 503] on icon "add" at bounding box center [936, 499] width 17 height 17
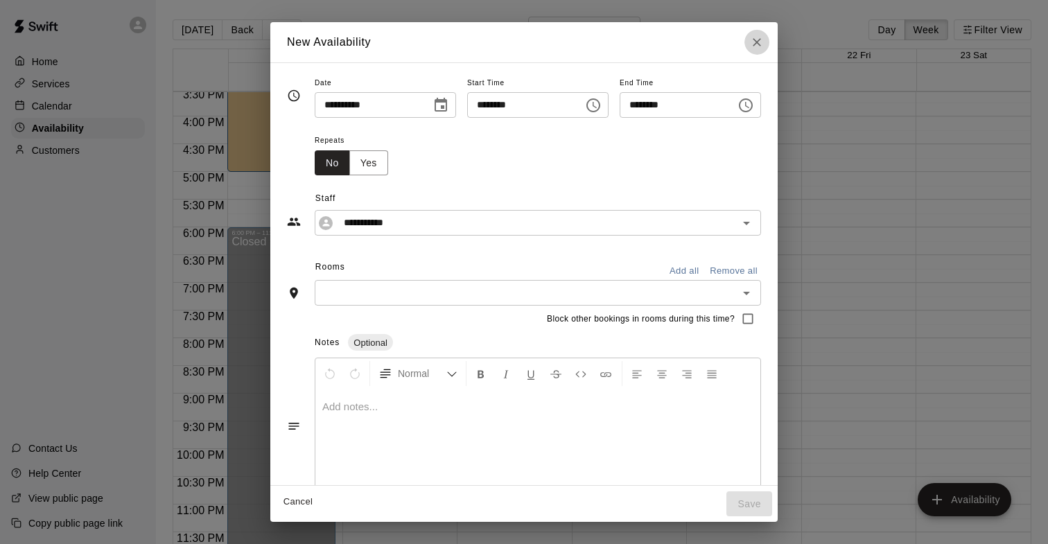
click at [761, 40] on icon "Close" at bounding box center [756, 42] width 8 height 8
type input "**********"
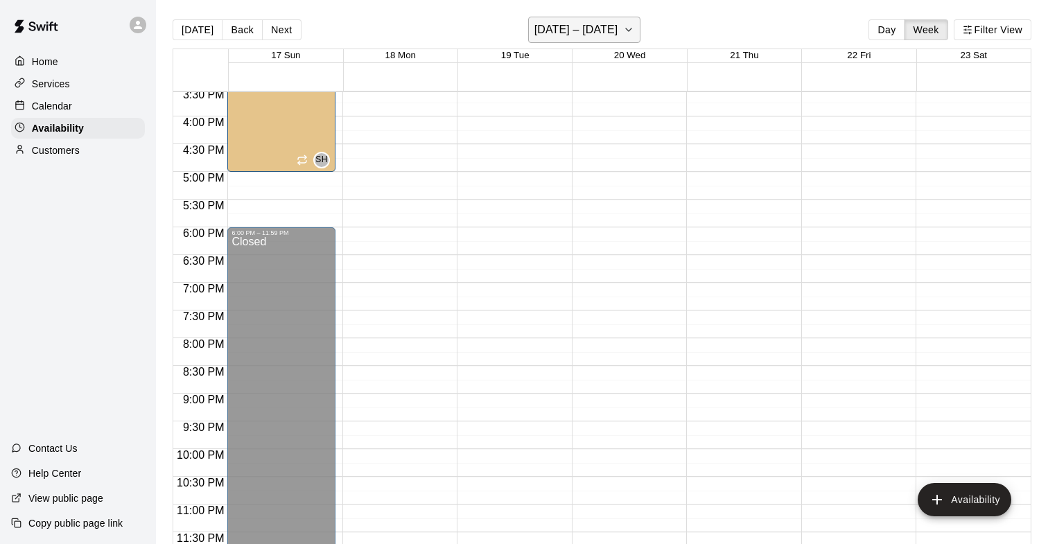
click at [628, 31] on button "[DATE] – [DATE]" at bounding box center [584, 30] width 113 height 26
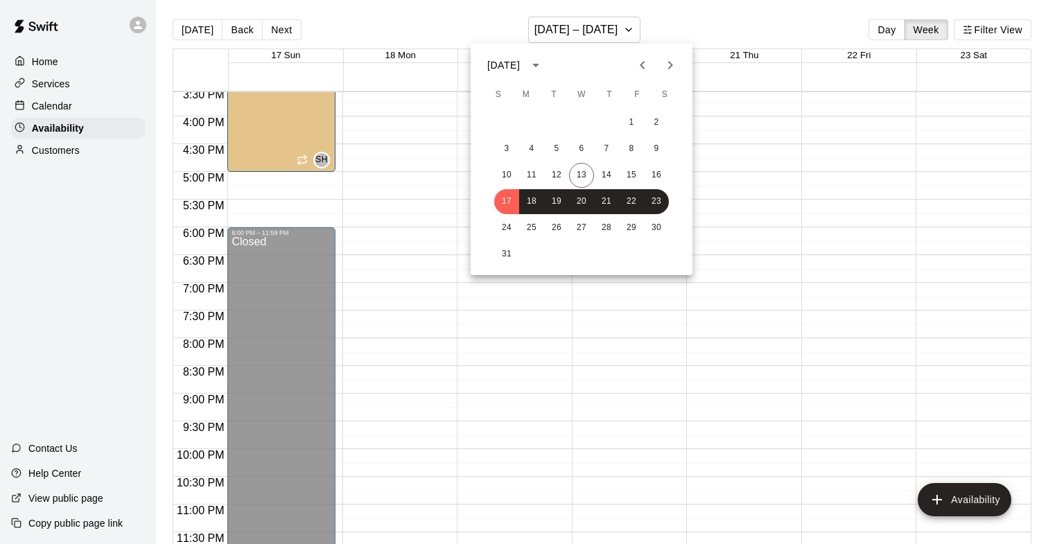
click at [977, 22] on div at bounding box center [524, 272] width 1048 height 544
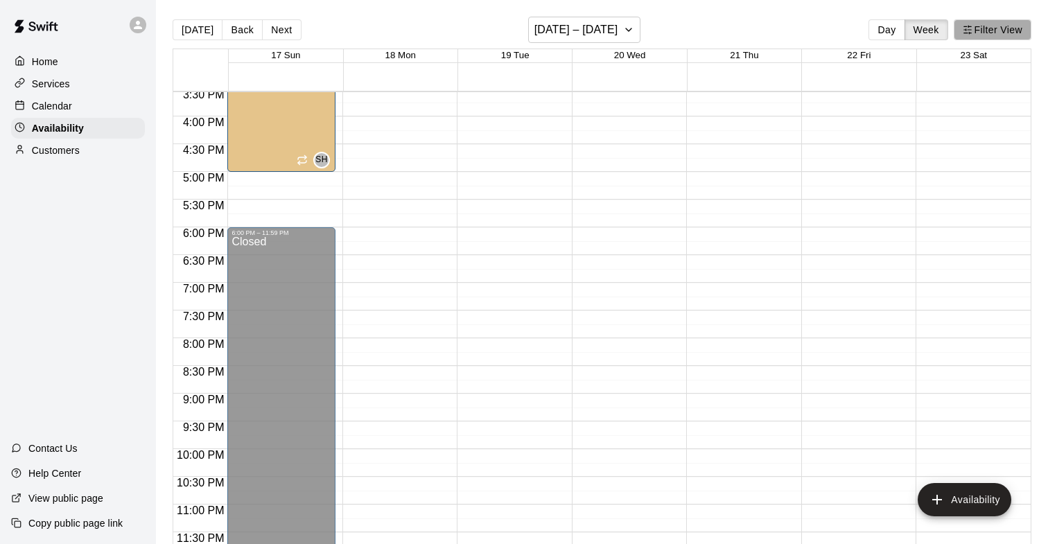
click at [968, 37] on button "Filter View" at bounding box center [992, 29] width 78 height 21
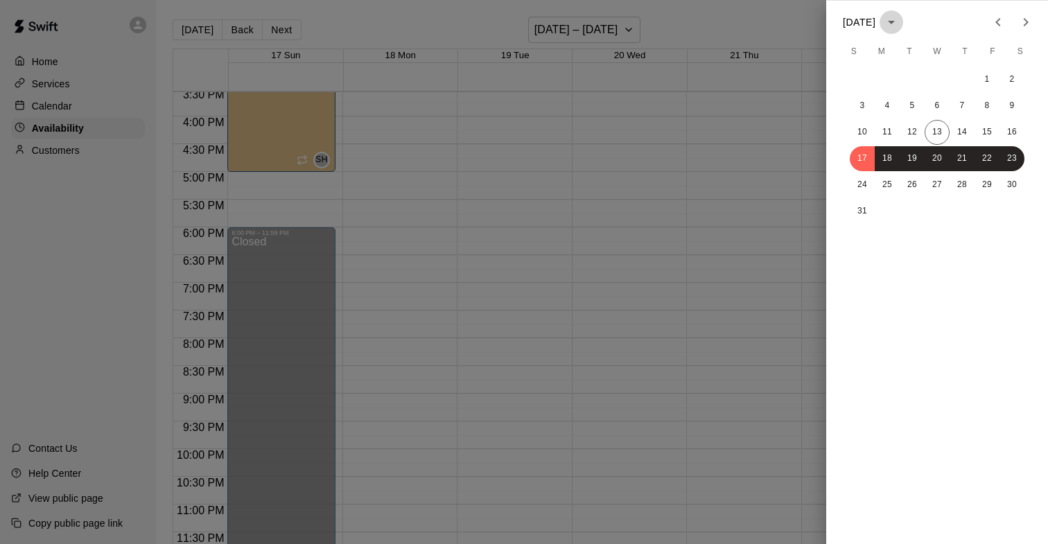
click at [899, 22] on icon "calendar view is open, switch to year view" at bounding box center [891, 22] width 17 height 17
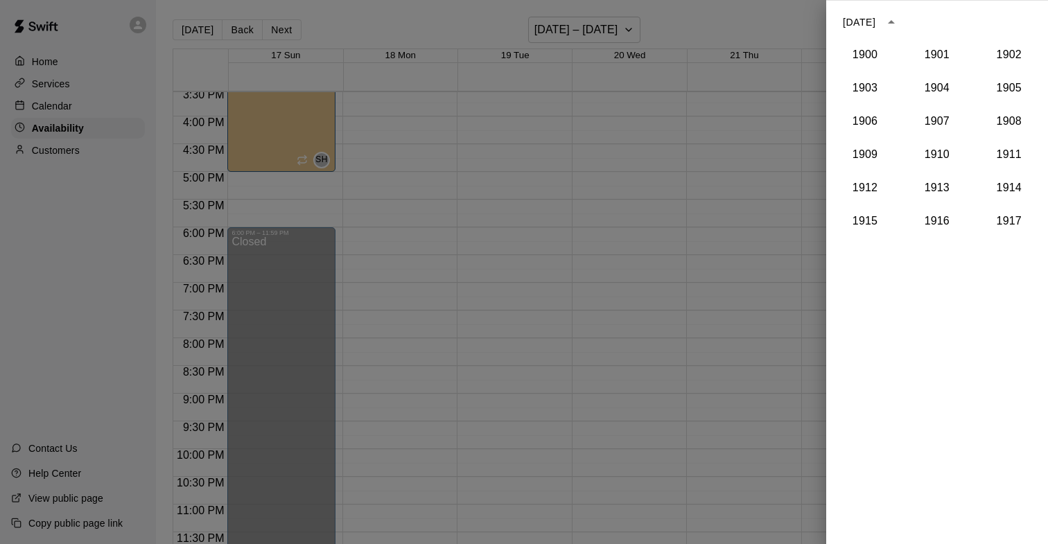
scroll to position [1283, 0]
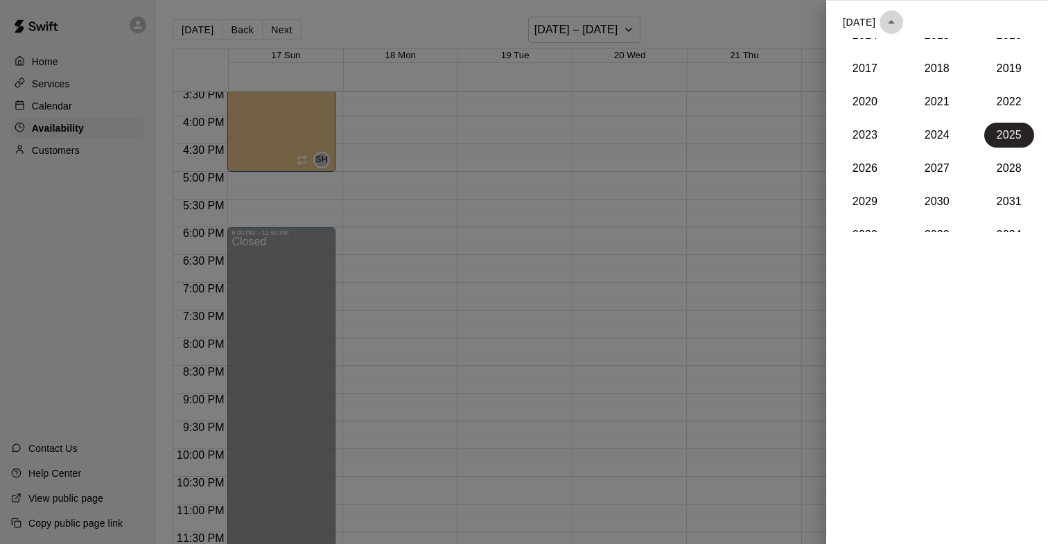
click at [899, 22] on icon "year view is open, switch to calendar view" at bounding box center [891, 22] width 17 height 17
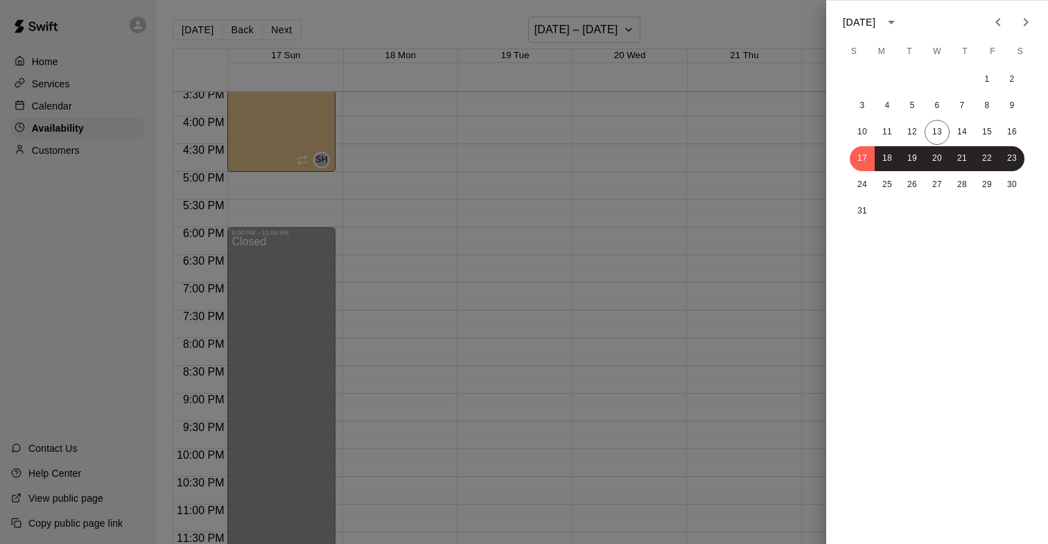
click at [790, 40] on div at bounding box center [524, 272] width 1048 height 544
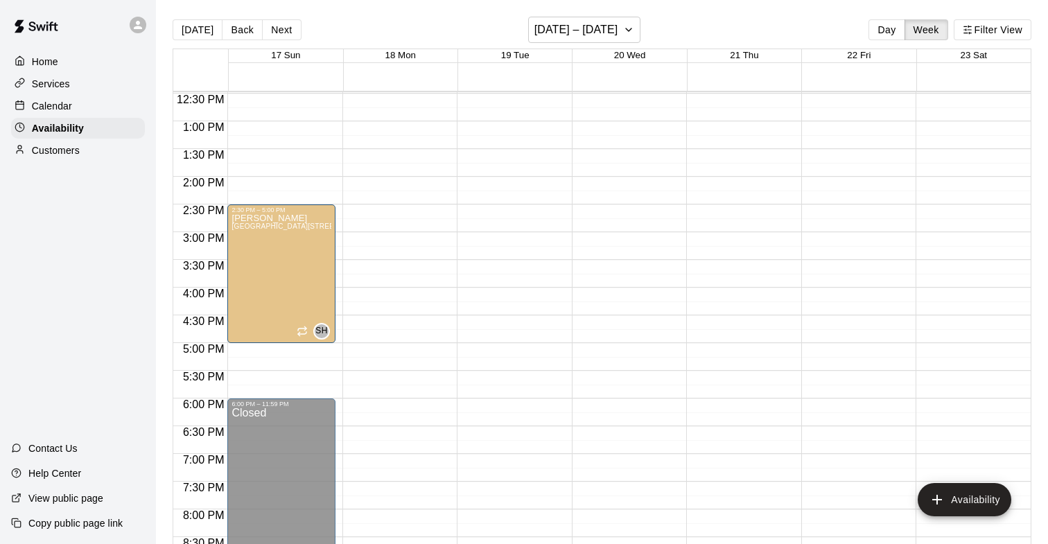
scroll to position [683, 0]
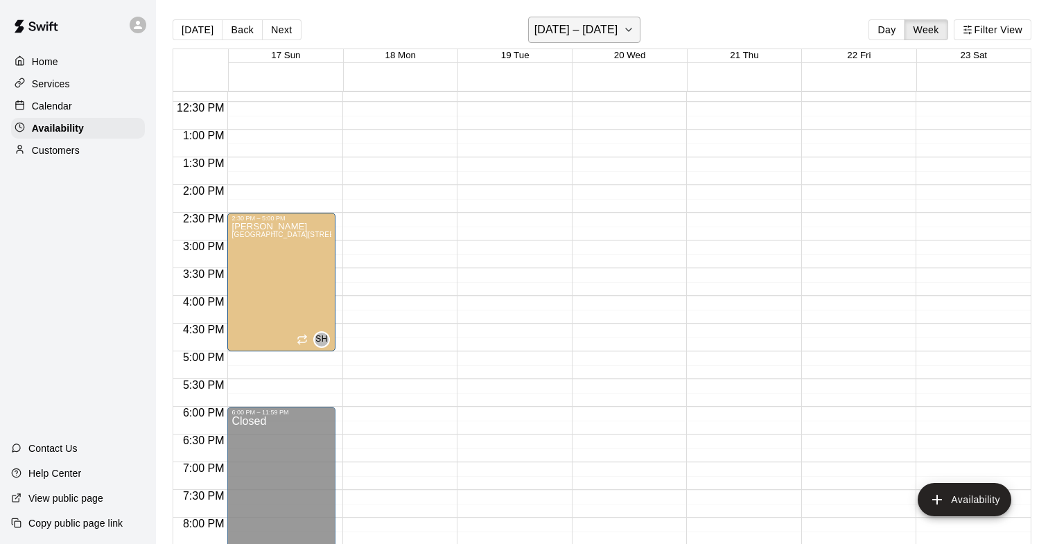
click at [623, 35] on icon "button" at bounding box center [628, 29] width 11 height 17
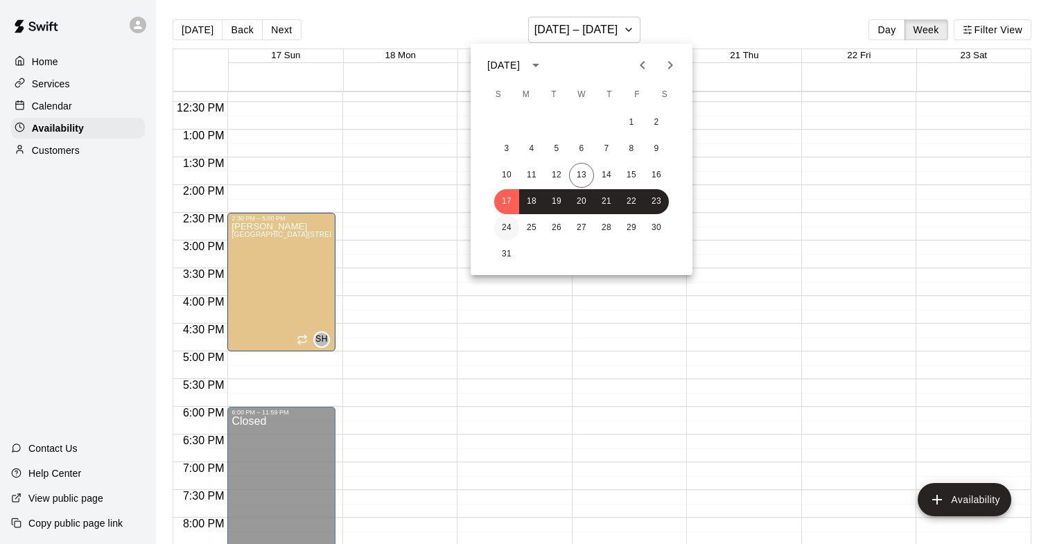
click at [511, 233] on button "24" at bounding box center [506, 227] width 25 height 25
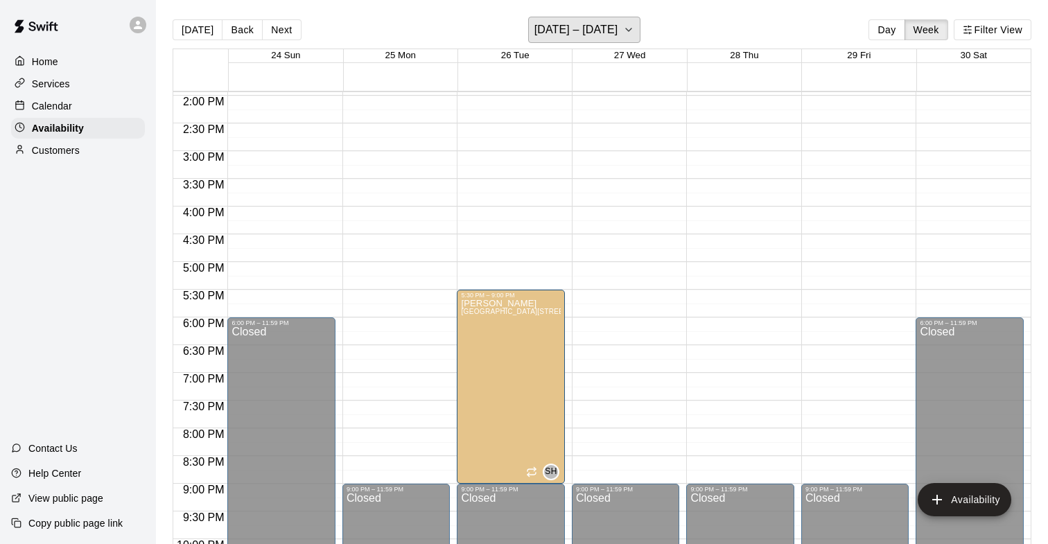
scroll to position [770, 0]
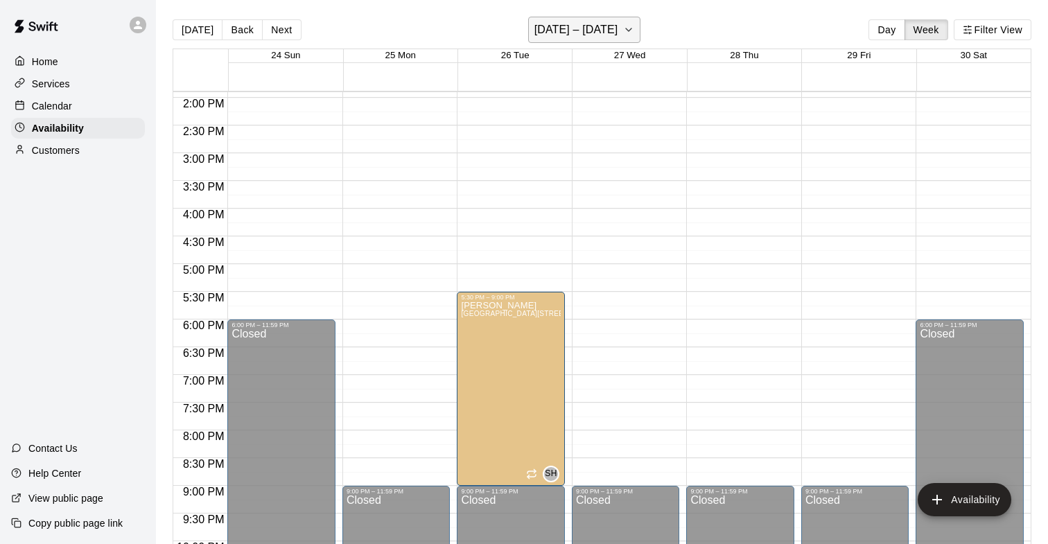
click at [631, 25] on button "[DATE] – [DATE]" at bounding box center [584, 30] width 113 height 26
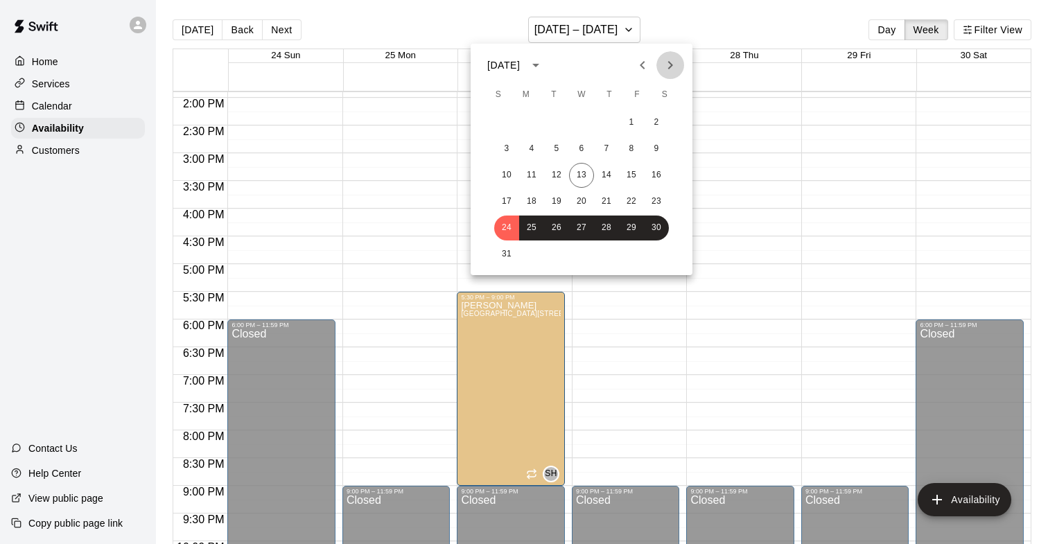
click at [668, 64] on icon "Next month" at bounding box center [670, 65] width 17 height 17
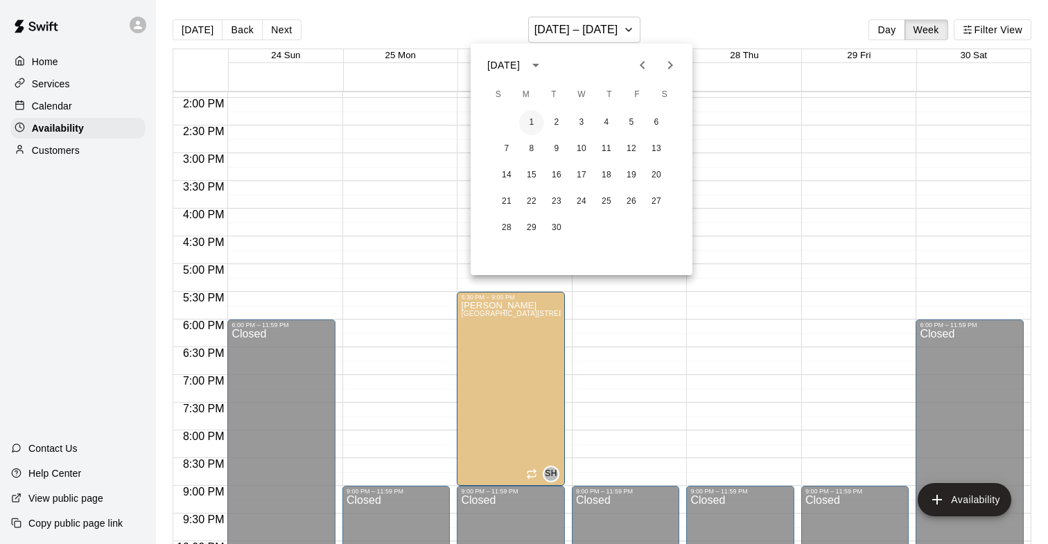
click at [532, 121] on button "1" at bounding box center [531, 122] width 25 height 25
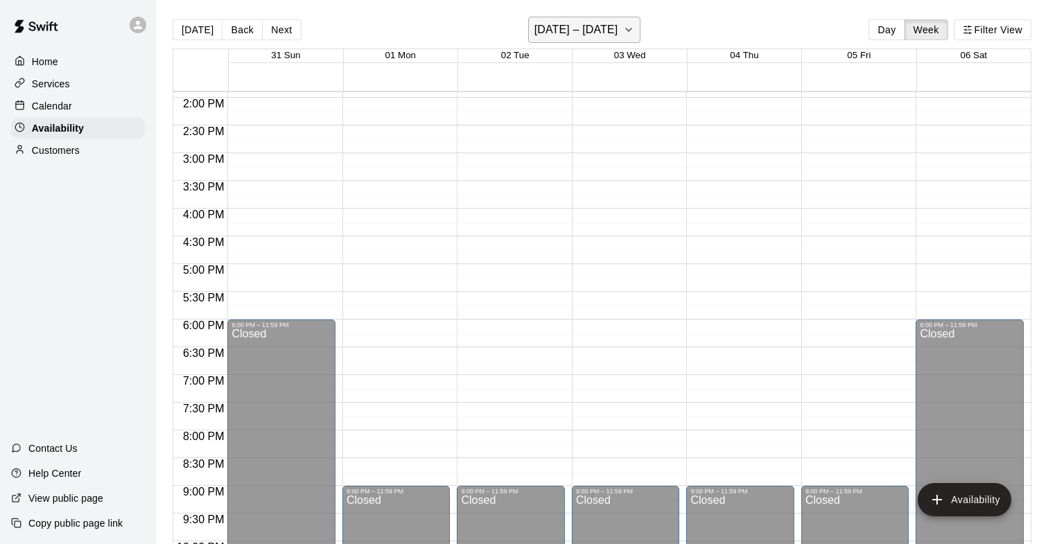
click at [618, 28] on h6 "[DATE] – [DATE]" at bounding box center [576, 29] width 84 height 19
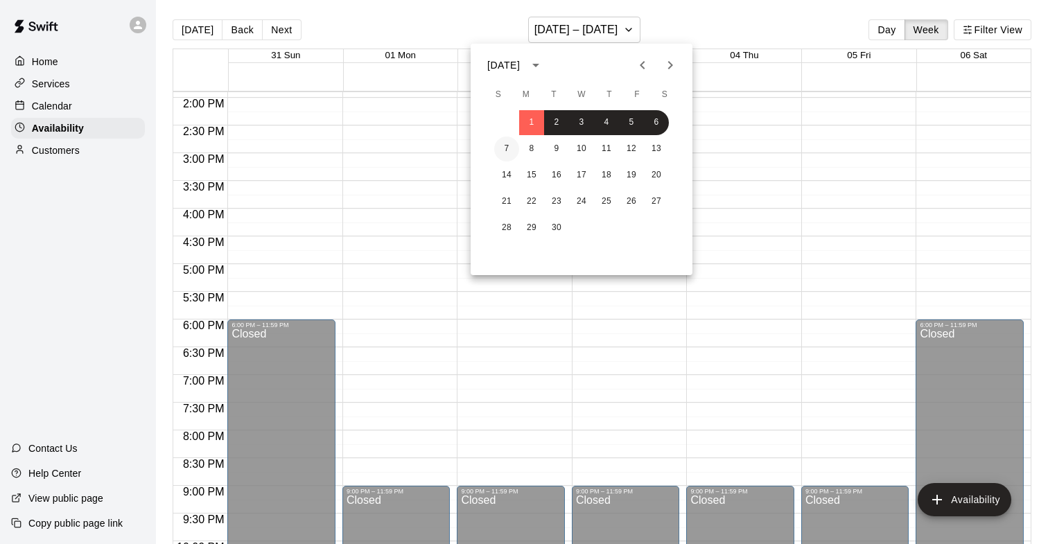
click at [508, 155] on button "7" at bounding box center [506, 148] width 25 height 25
